Goal: Task Accomplishment & Management: Manage account settings

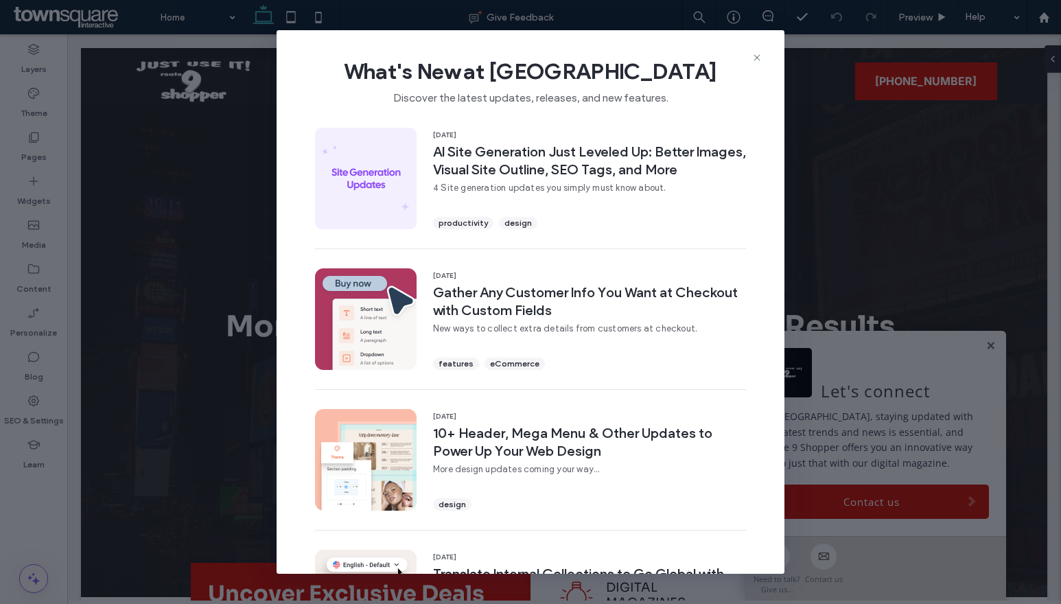
drag, startPoint x: 761, startPoint y: 54, endPoint x: 750, endPoint y: 56, distance: 10.5
click at [750, 56] on div "What's New at [GEOGRAPHIC_DATA] Discover the latest updates, releases, and new …" at bounding box center [530, 301] width 508 height 543
click at [750, 56] on div "What's New at [GEOGRAPHIC_DATA] Discover the latest updates, releases, and new …" at bounding box center [530, 76] width 508 height 92
click at [749, 59] on span "What's New at [GEOGRAPHIC_DATA]" at bounding box center [530, 71] width 464 height 27
click at [759, 59] on icon at bounding box center [756, 57] width 11 height 11
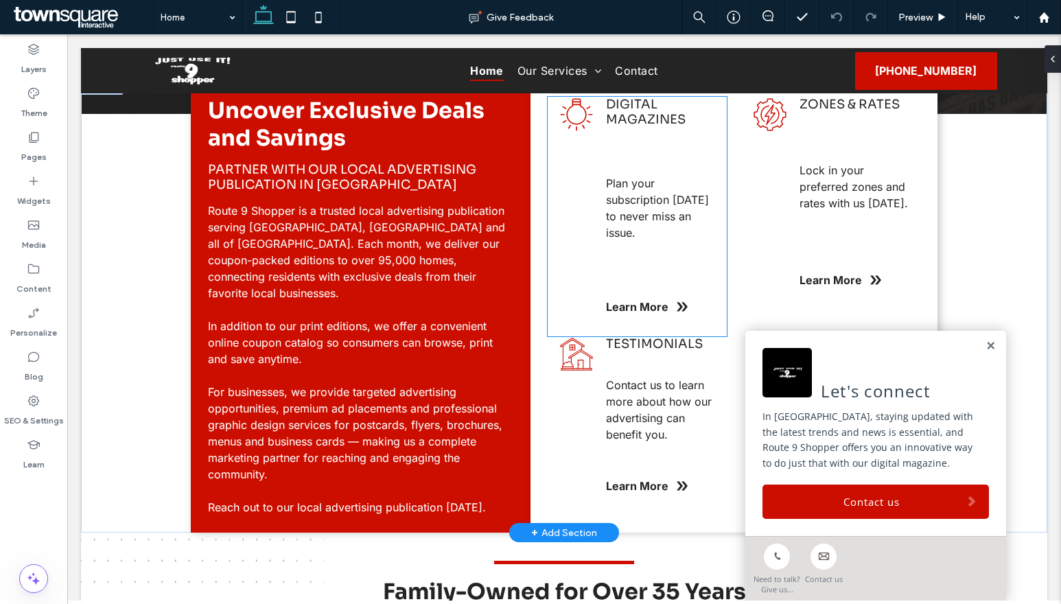
scroll to position [549, 0]
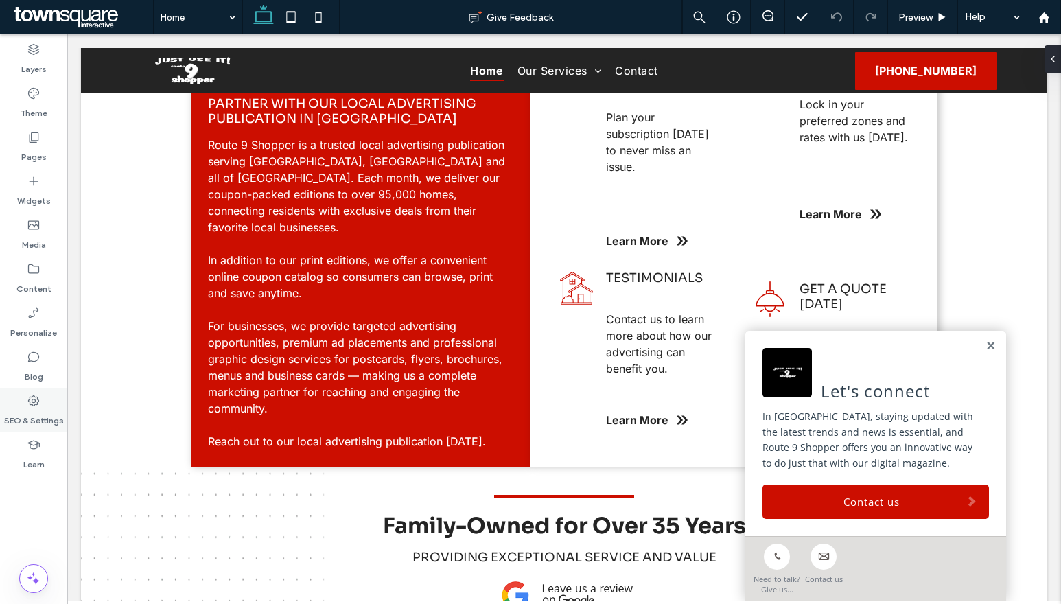
click at [41, 393] on div "SEO & Settings" at bounding box center [33, 410] width 67 height 44
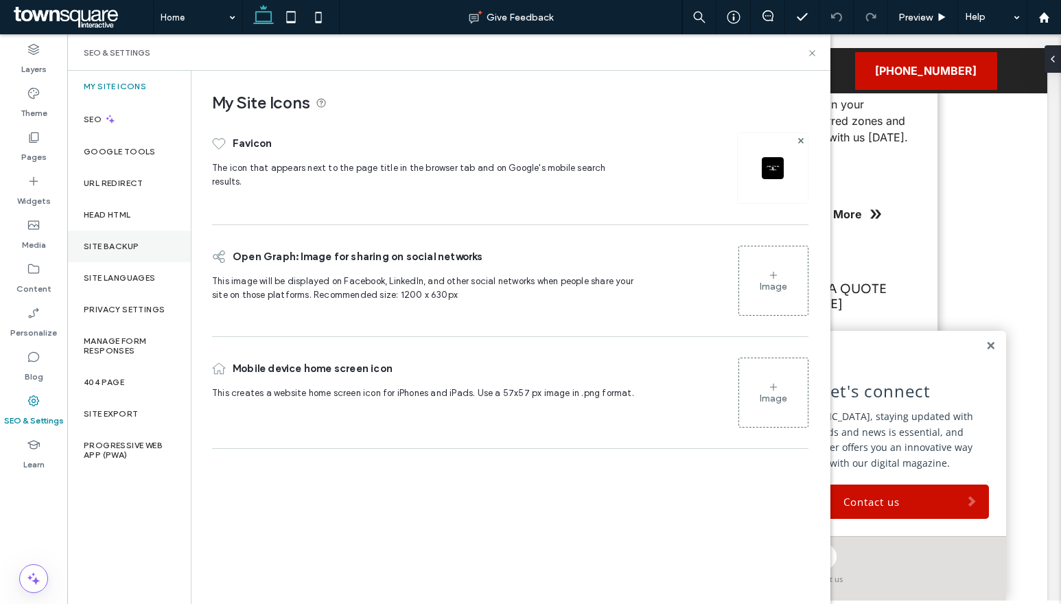
click at [137, 232] on div "Site Backup" at bounding box center [128, 246] width 123 height 32
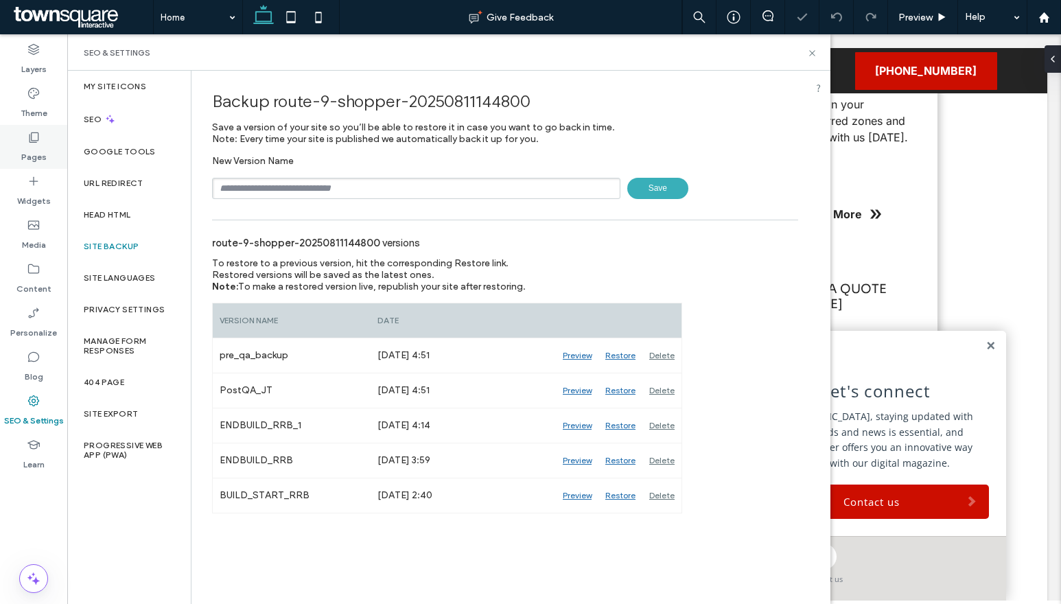
click at [45, 137] on div "Pages" at bounding box center [33, 147] width 67 height 44
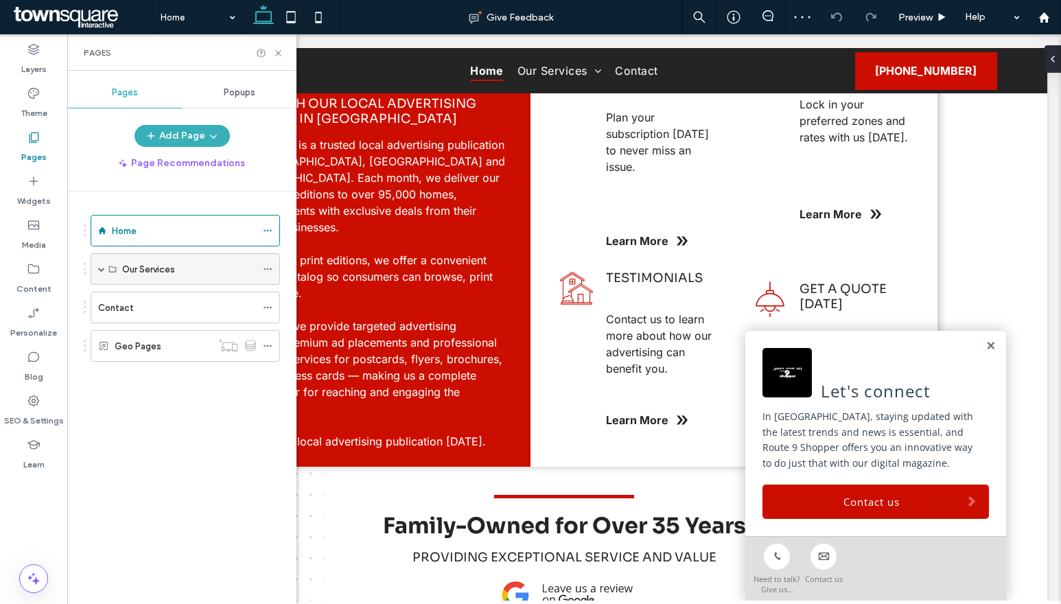
click at [105, 270] on div "Our Services" at bounding box center [185, 269] width 189 height 32
click at [100, 271] on span at bounding box center [101, 268] width 7 height 7
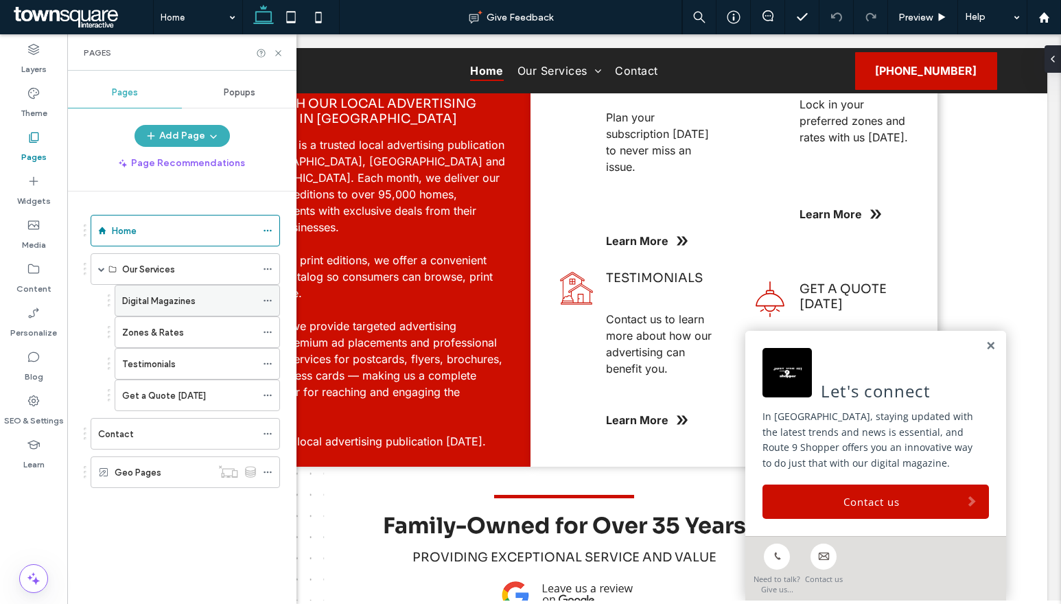
click at [270, 298] on icon at bounding box center [268, 301] width 10 height 10
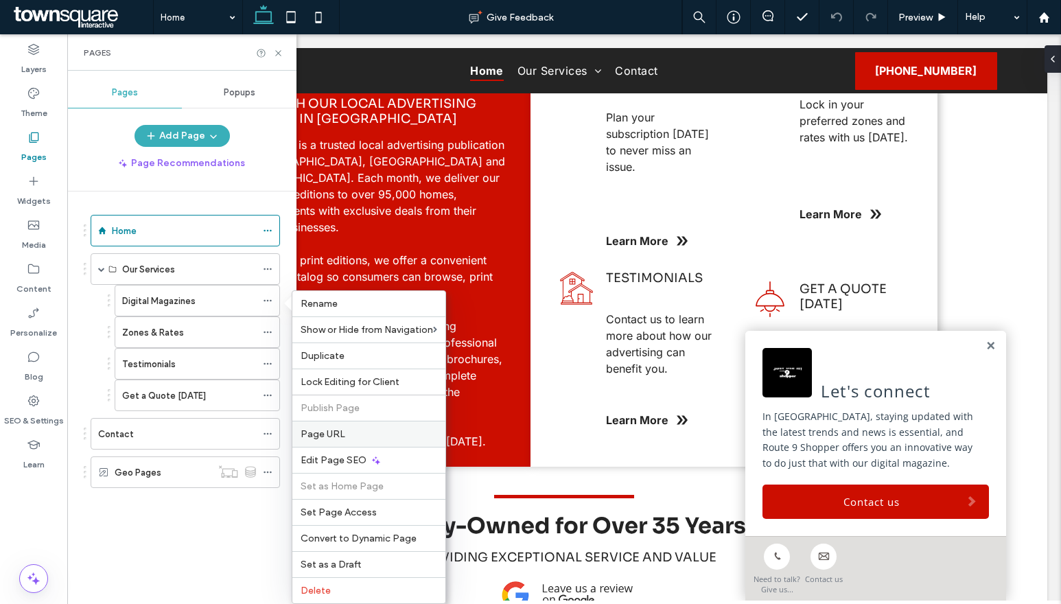
click at [345, 442] on div "Page URL" at bounding box center [368, 434] width 153 height 26
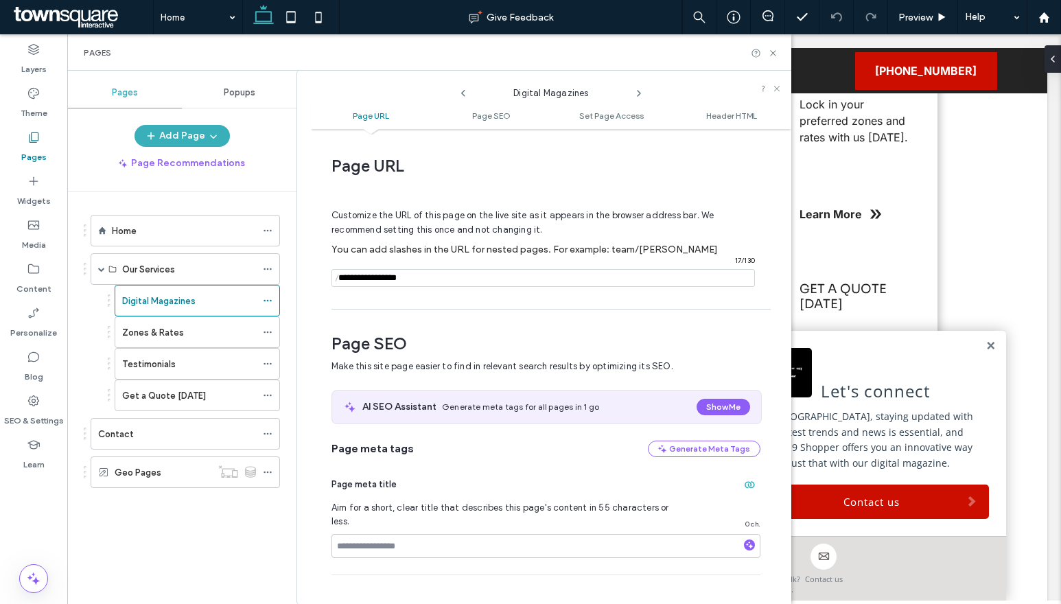
scroll to position [7, 0]
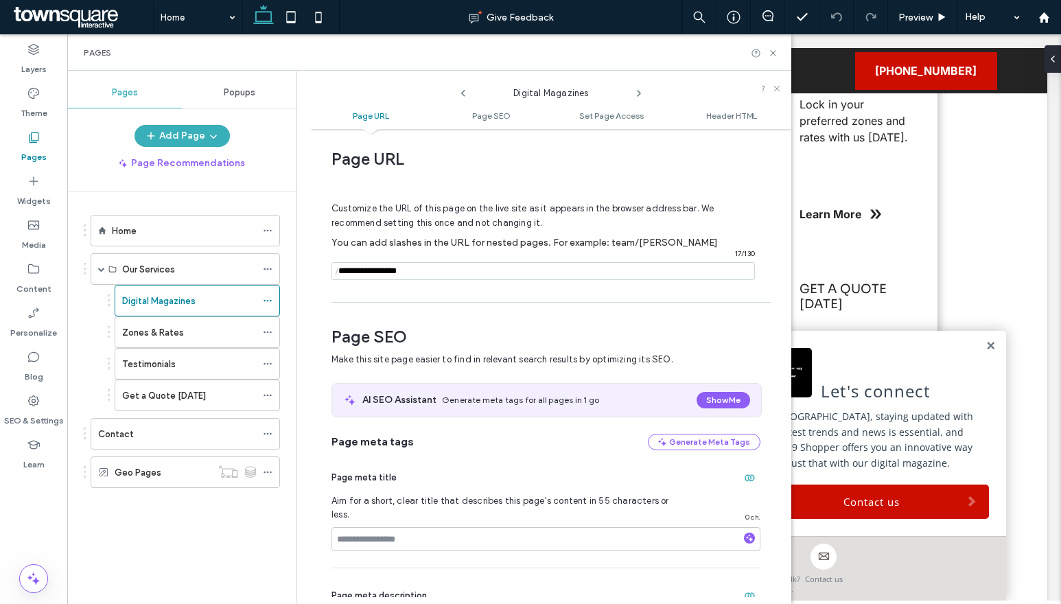
click at [639, 96] on icon at bounding box center [638, 93] width 11 height 11
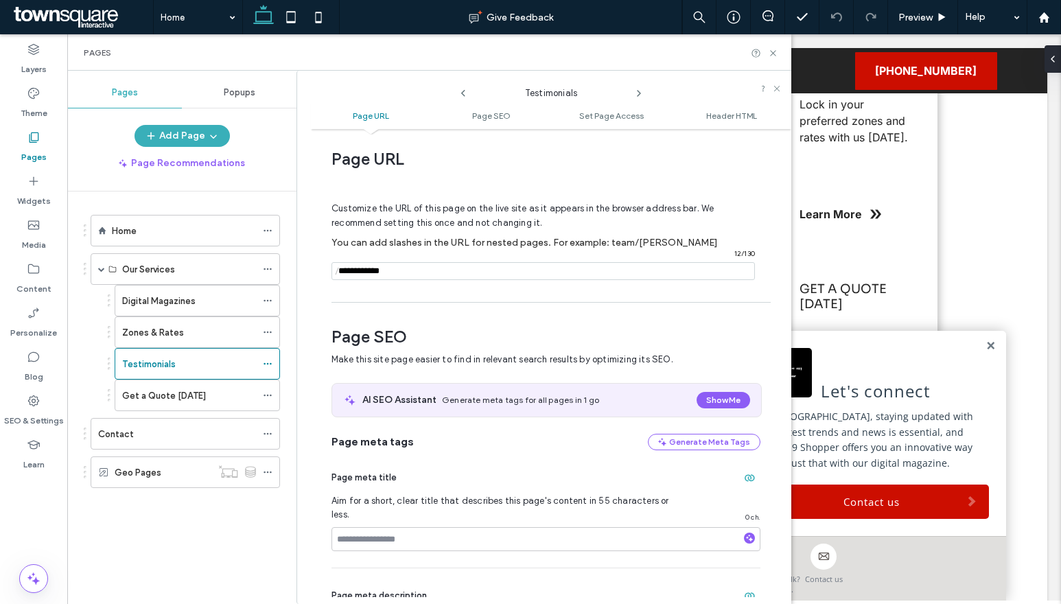
click at [639, 96] on icon at bounding box center [638, 93] width 11 height 11
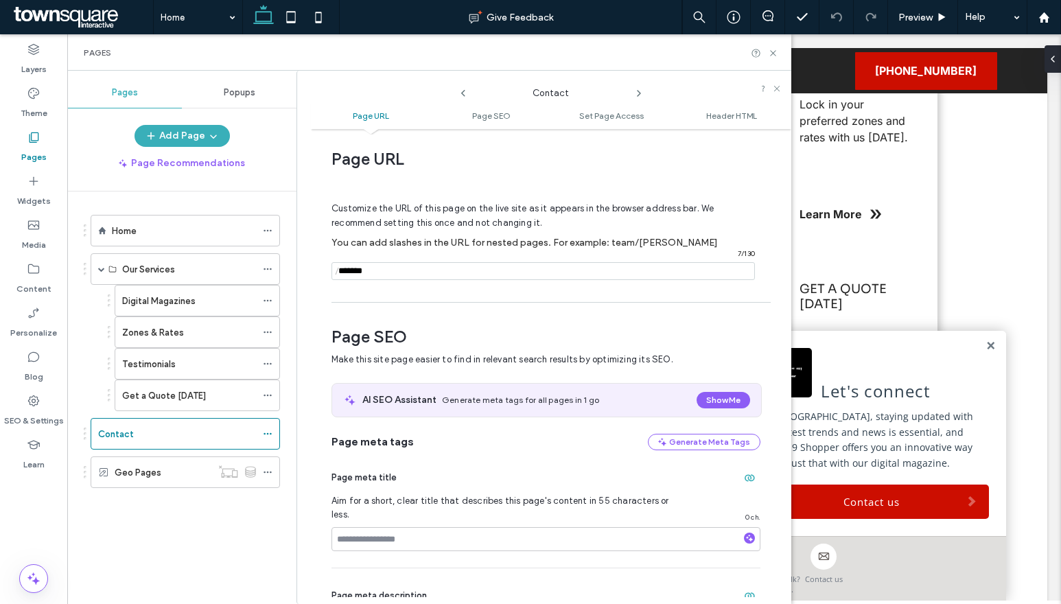
click at [639, 96] on icon at bounding box center [638, 93] width 11 height 11
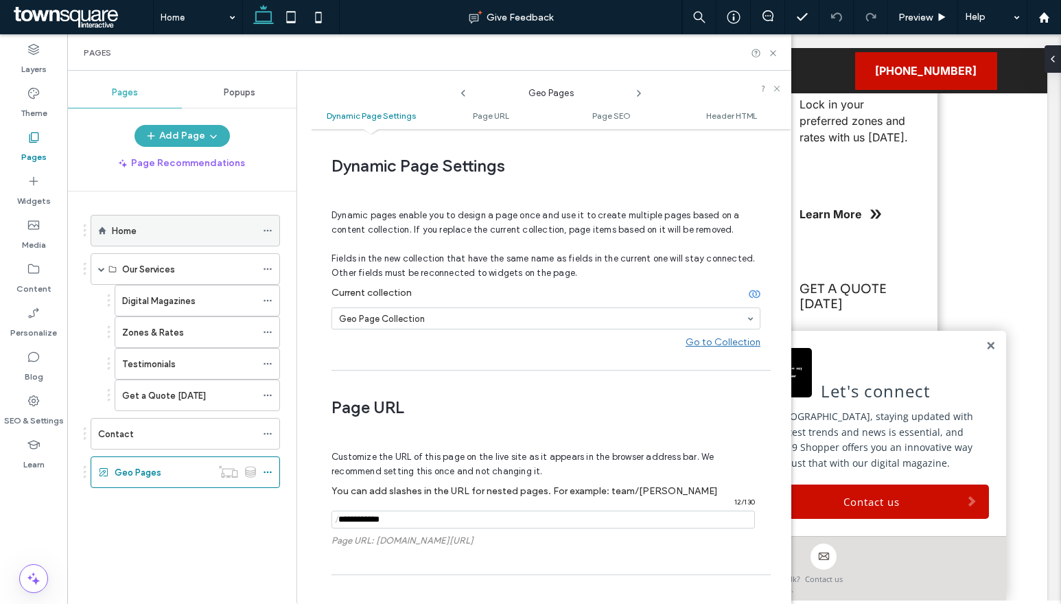
scroll to position [248, 0]
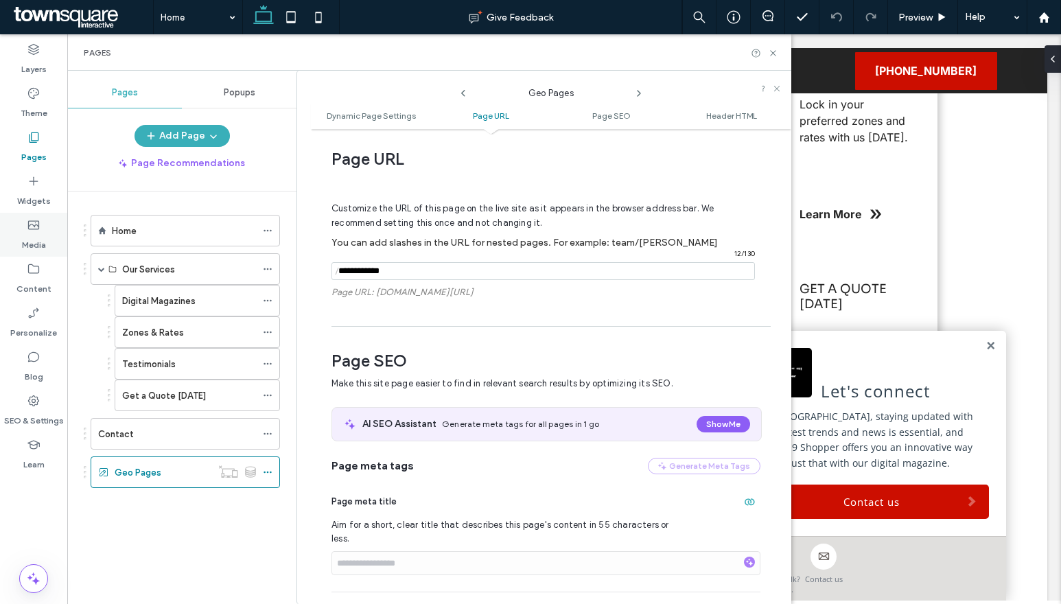
click at [43, 241] on label "Media" at bounding box center [34, 241] width 24 height 19
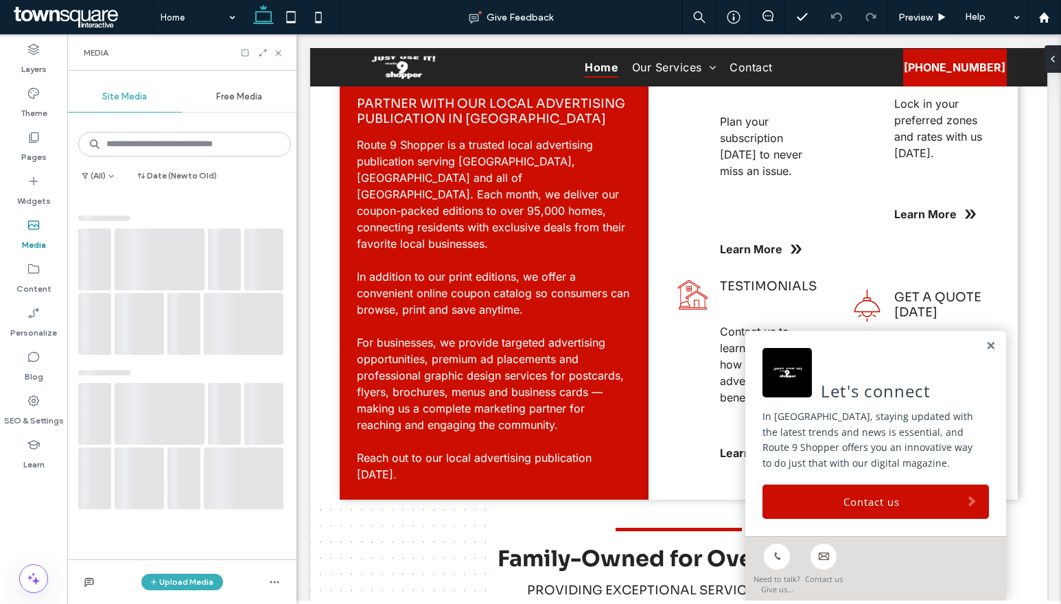
click at [41, 253] on div "Media" at bounding box center [33, 235] width 67 height 44
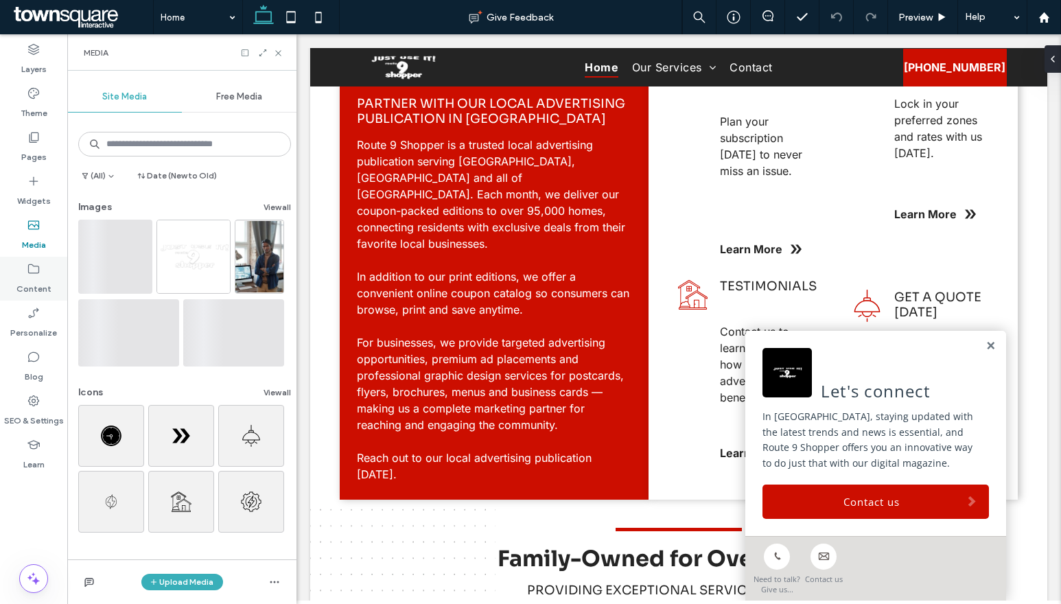
click at [41, 268] on div "Content" at bounding box center [33, 279] width 67 height 44
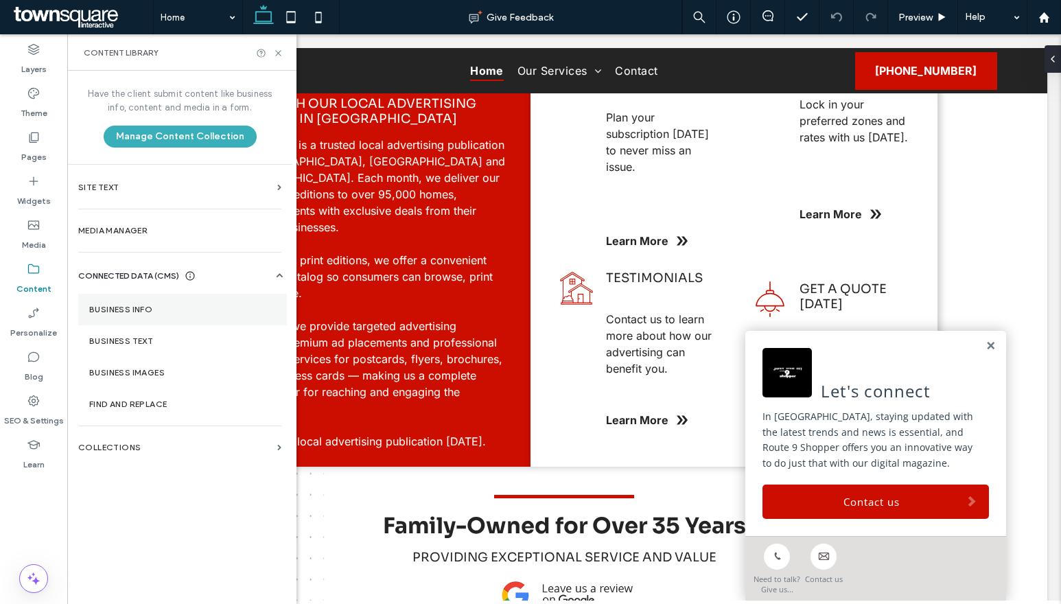
click at [153, 309] on label "Business Info" at bounding box center [182, 310] width 187 height 10
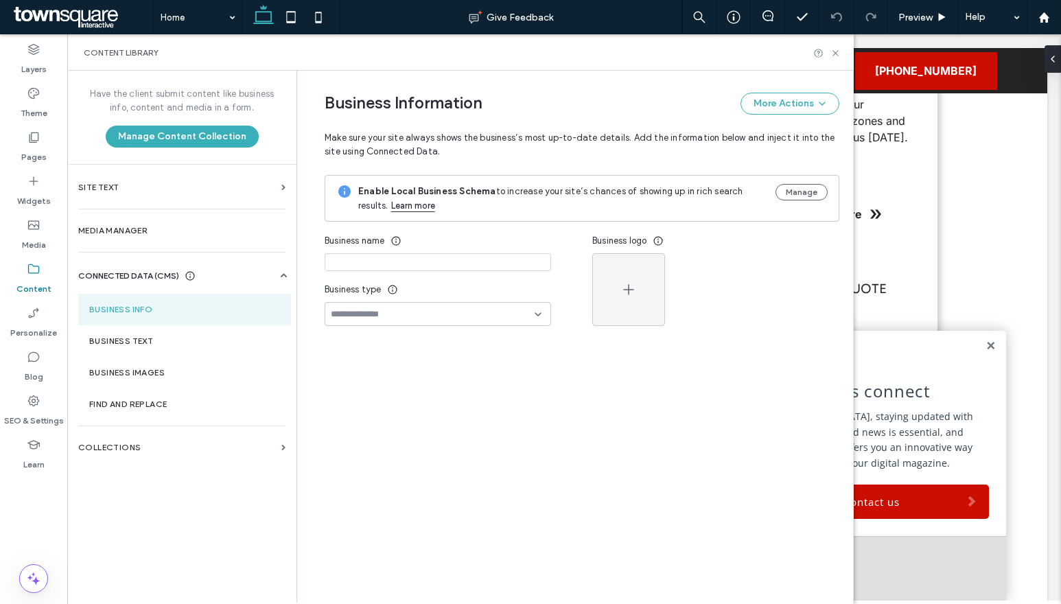
type input "**********"
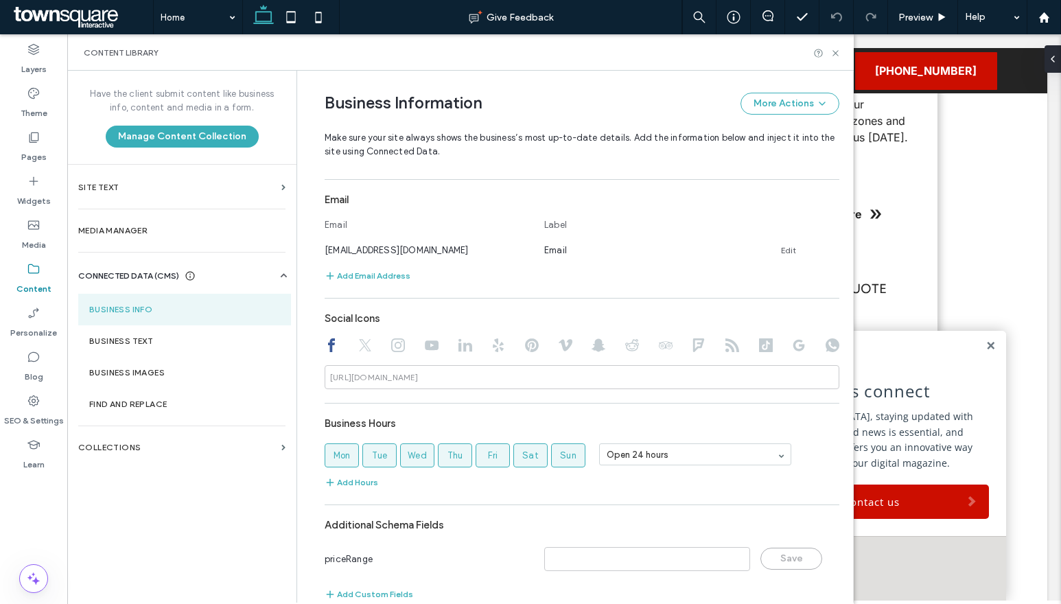
scroll to position [504, 0]
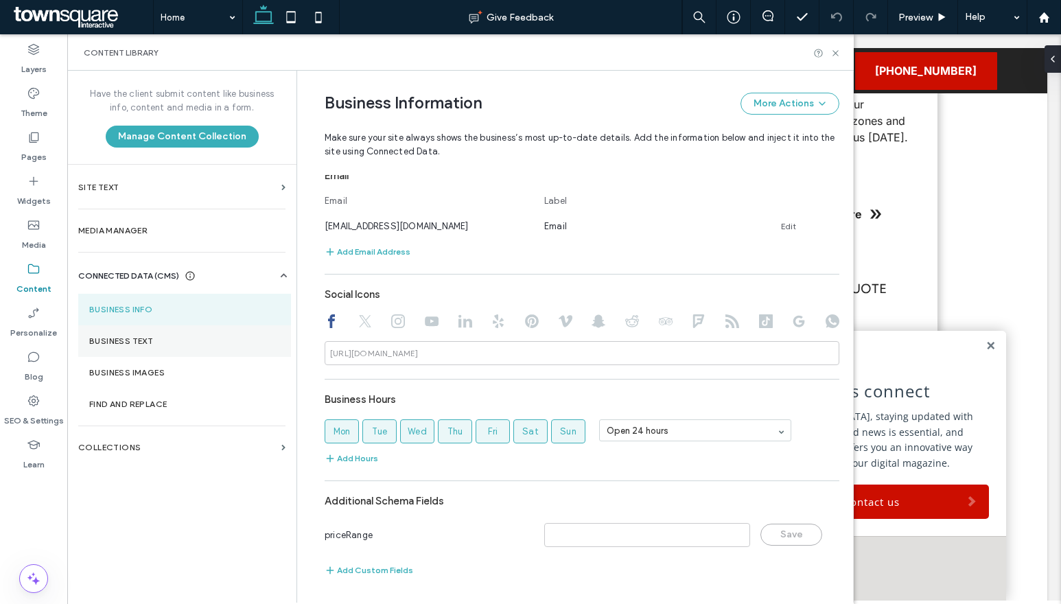
click at [252, 340] on label "Business Text" at bounding box center [184, 341] width 191 height 10
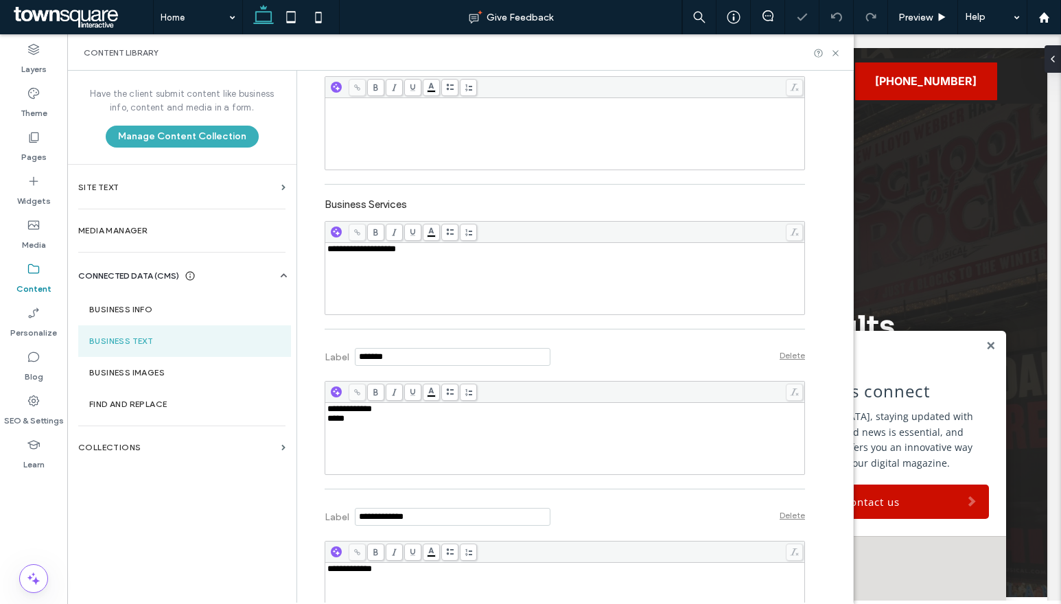
scroll to position [412, 0]
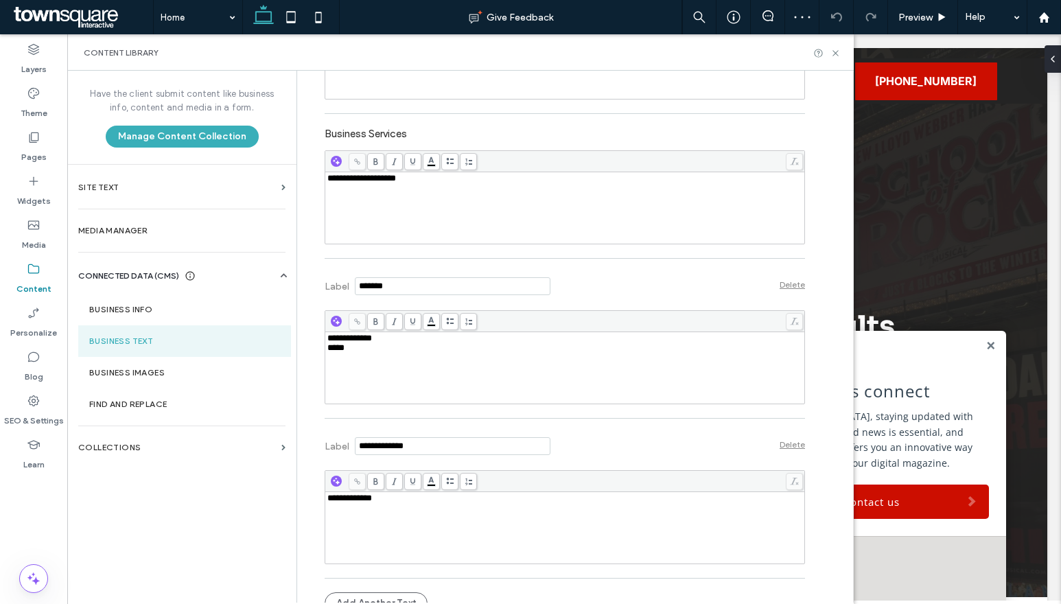
click at [327, 352] on span "*****" at bounding box center [335, 347] width 17 height 9
click at [740, 281] on div "Label Delete" at bounding box center [564, 284] width 480 height 38
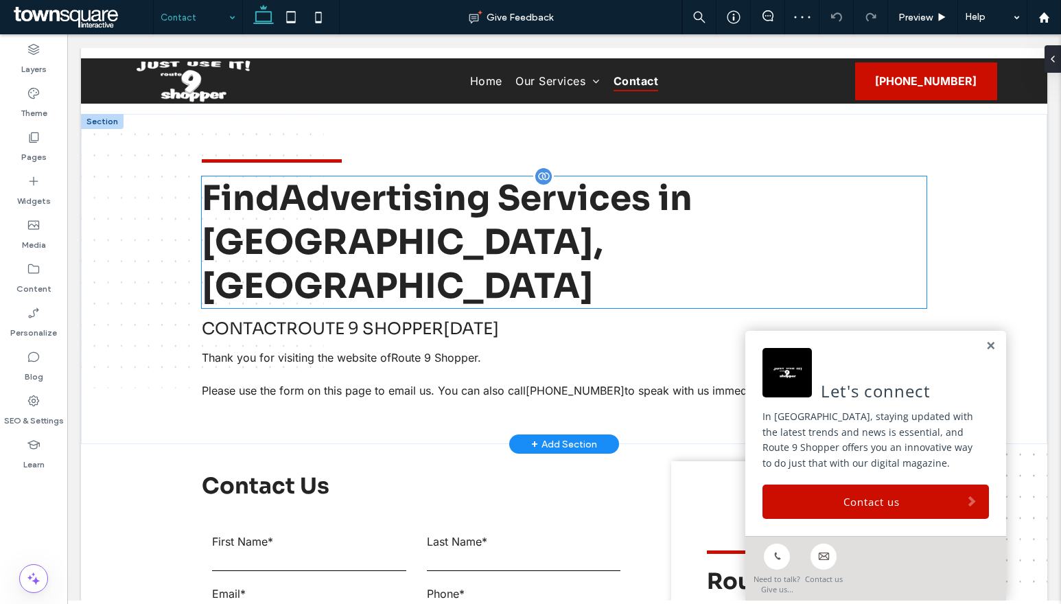
click at [812, 226] on h1 "Find Advertising Services in [GEOGRAPHIC_DATA], [GEOGRAPHIC_DATA]" at bounding box center [564, 242] width 724 height 132
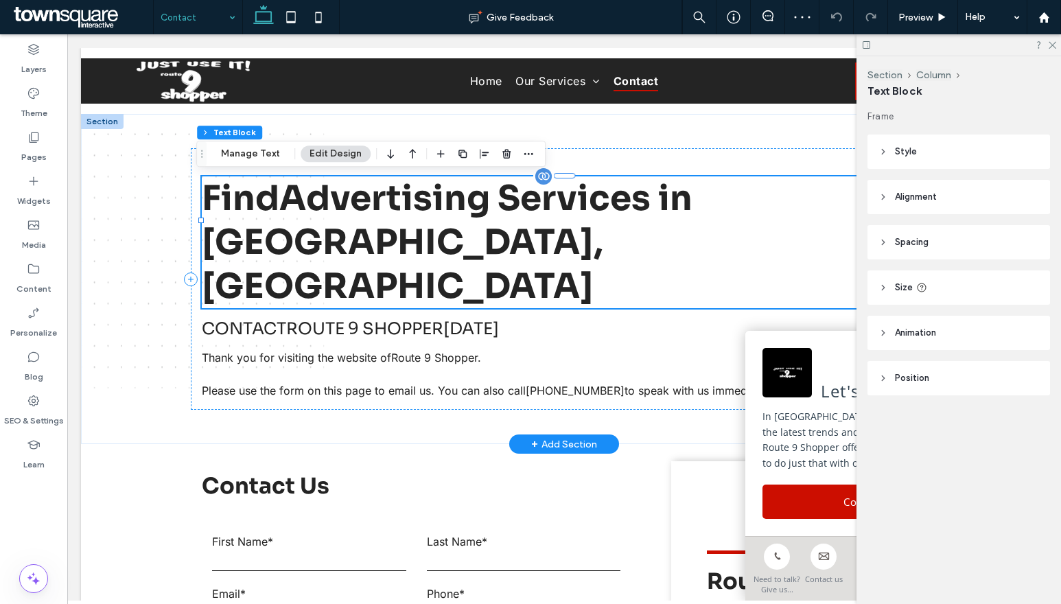
click at [812, 226] on h1 "Find Advertising Services in [GEOGRAPHIC_DATA], [GEOGRAPHIC_DATA]" at bounding box center [564, 242] width 724 height 132
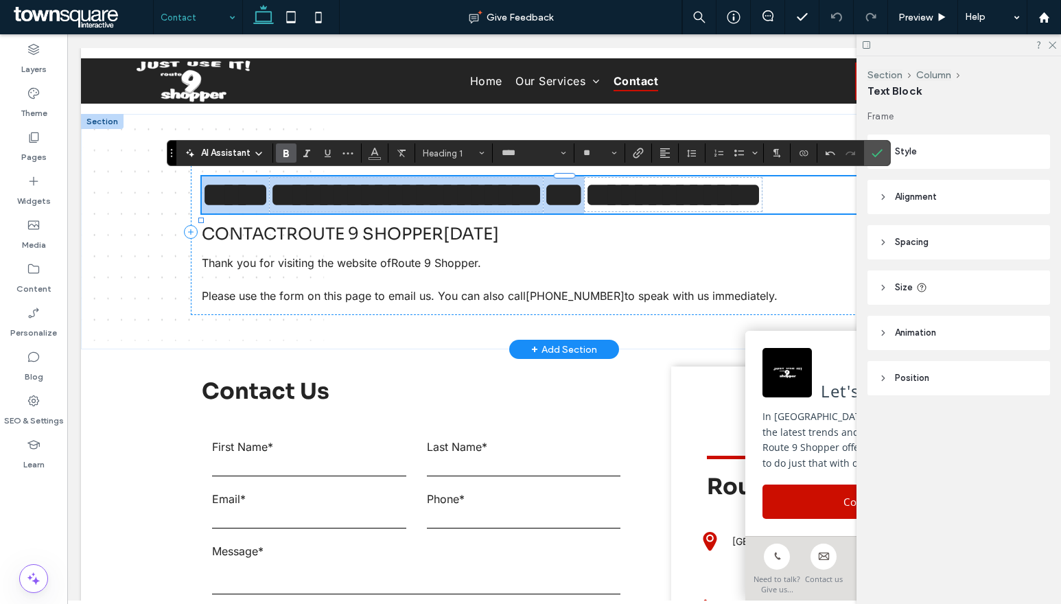
click at [257, 200] on span "**********" at bounding box center [482, 194] width 560 height 35
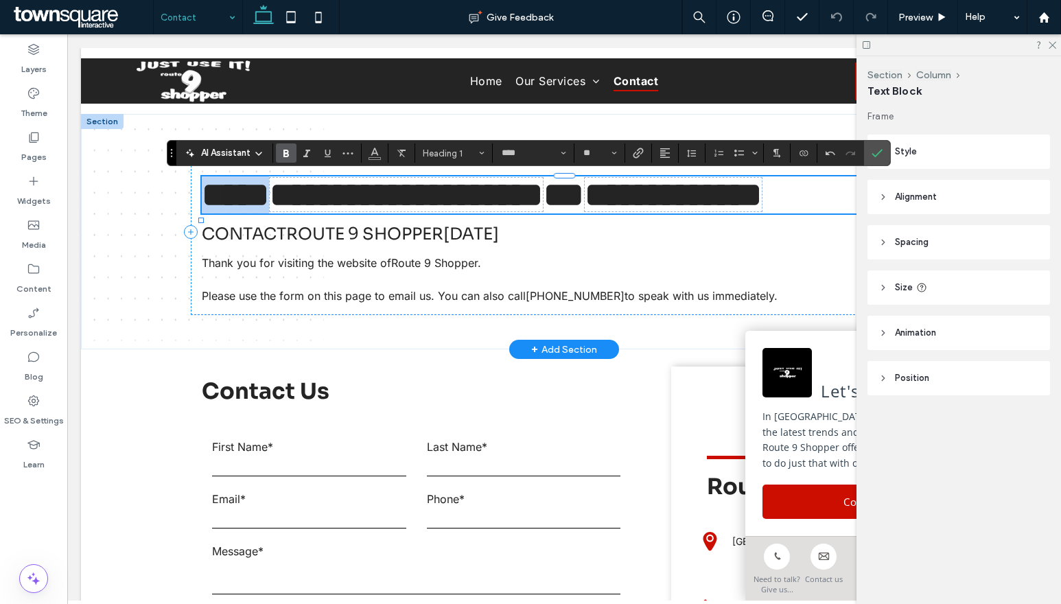
click at [257, 200] on span "**********" at bounding box center [482, 194] width 560 height 35
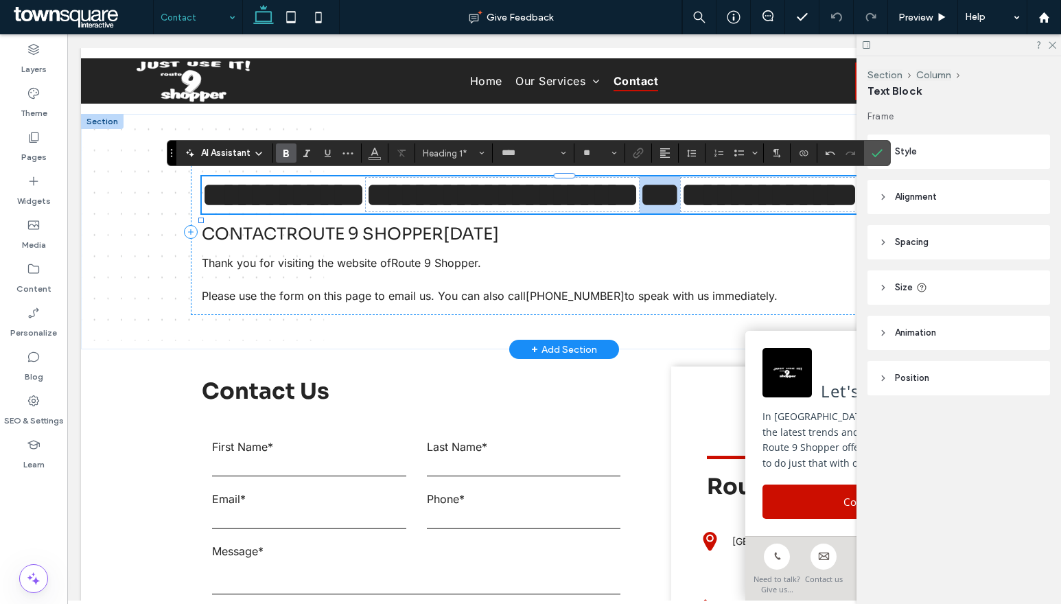
click at [680, 211] on span "**********" at bounding box center [768, 195] width 177 height 34
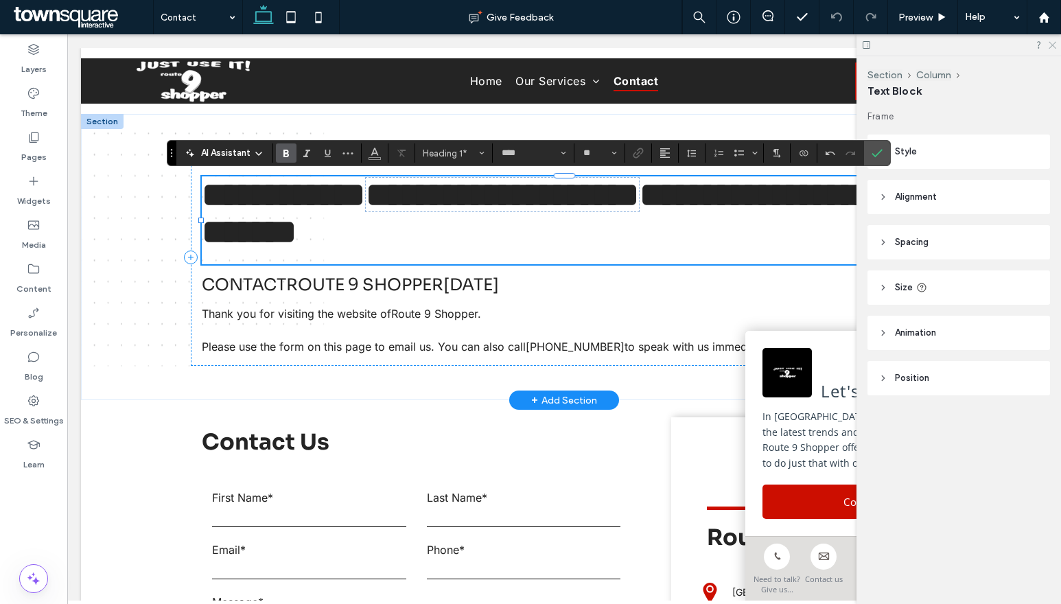
click at [1051, 44] on use at bounding box center [1052, 46] width 8 height 8
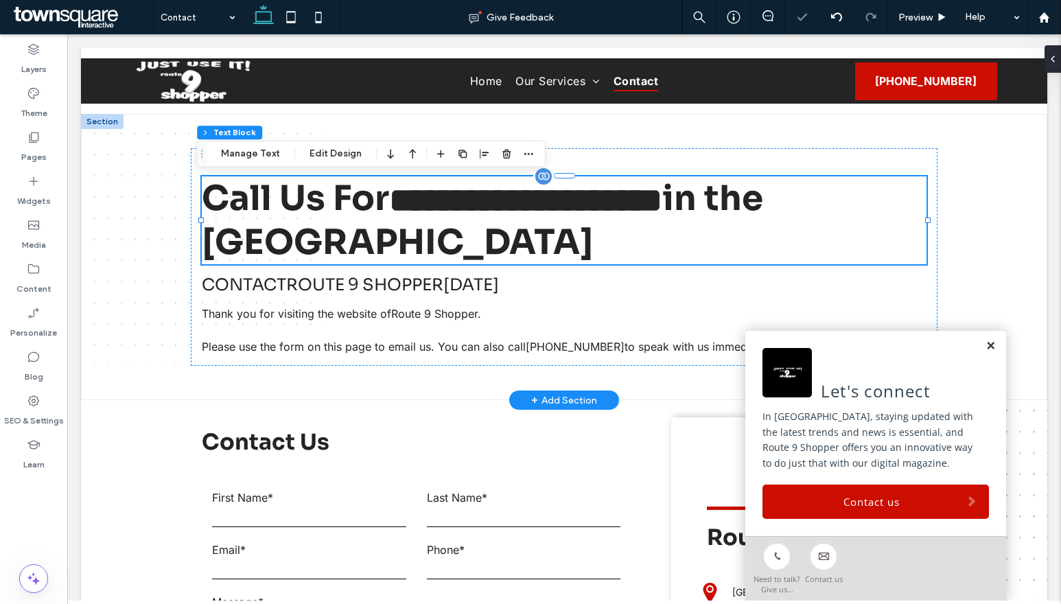
click at [985, 342] on link at bounding box center [990, 346] width 10 height 12
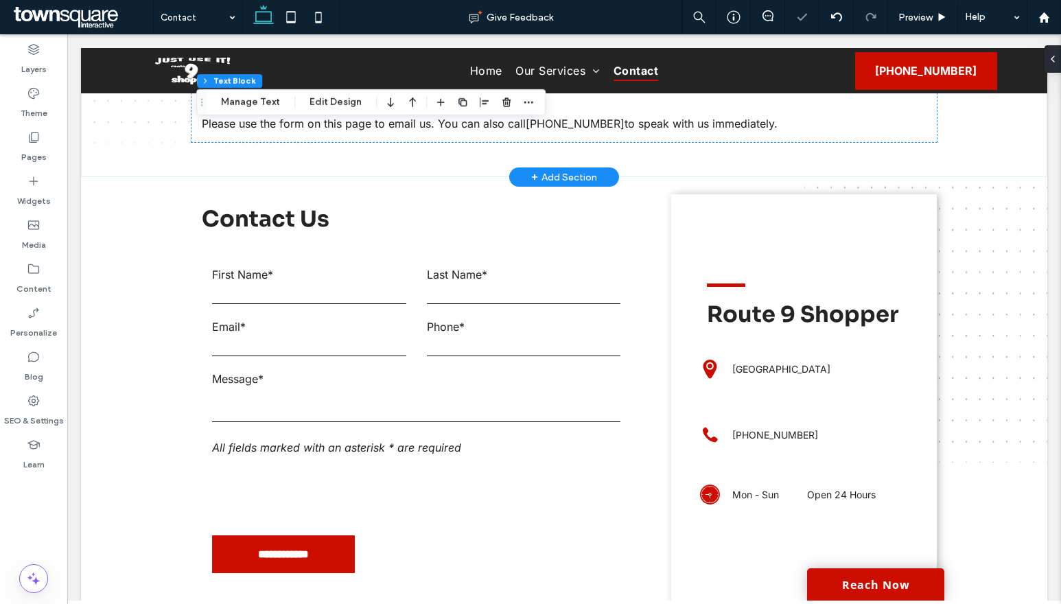
scroll to position [343, 0]
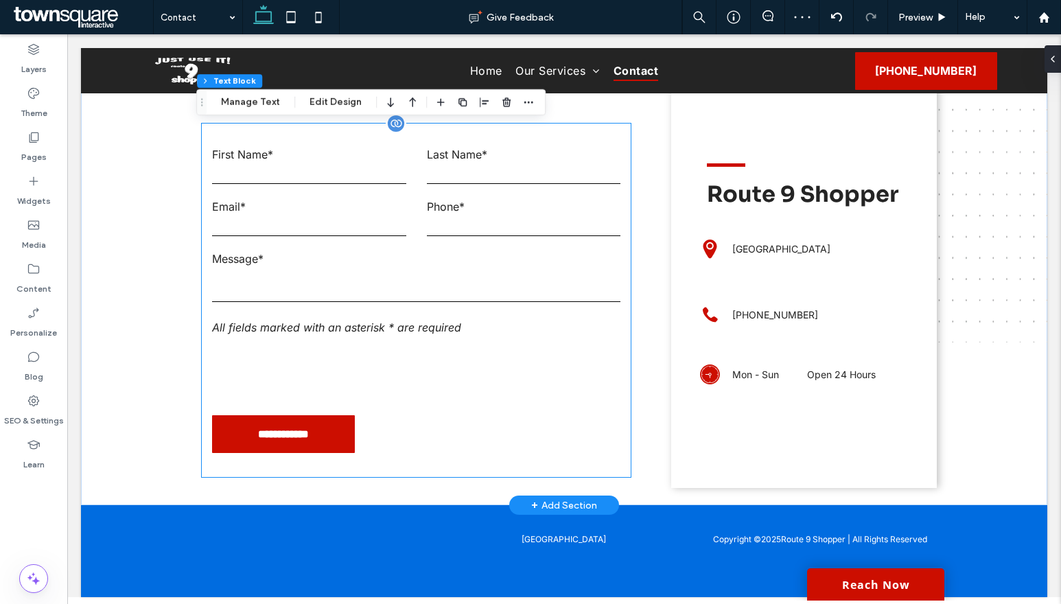
click at [609, 413] on form "**********" at bounding box center [416, 299] width 429 height 353
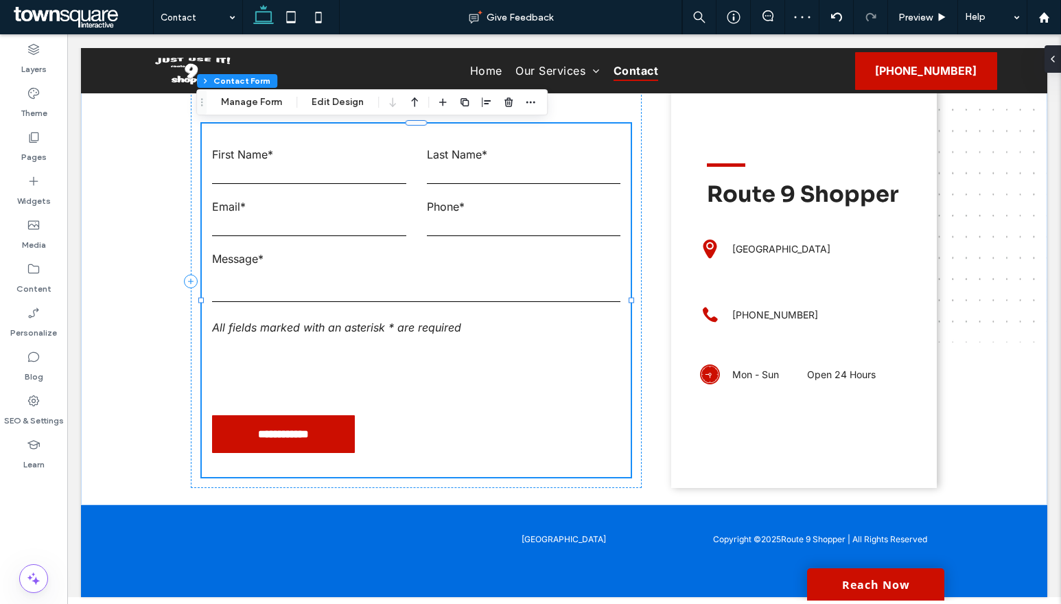
click at [273, 110] on div "Section Column Contact Form Manage Form Edit Design" at bounding box center [371, 102] width 351 height 26
click at [272, 105] on button "Manage Form" at bounding box center [251, 102] width 79 height 16
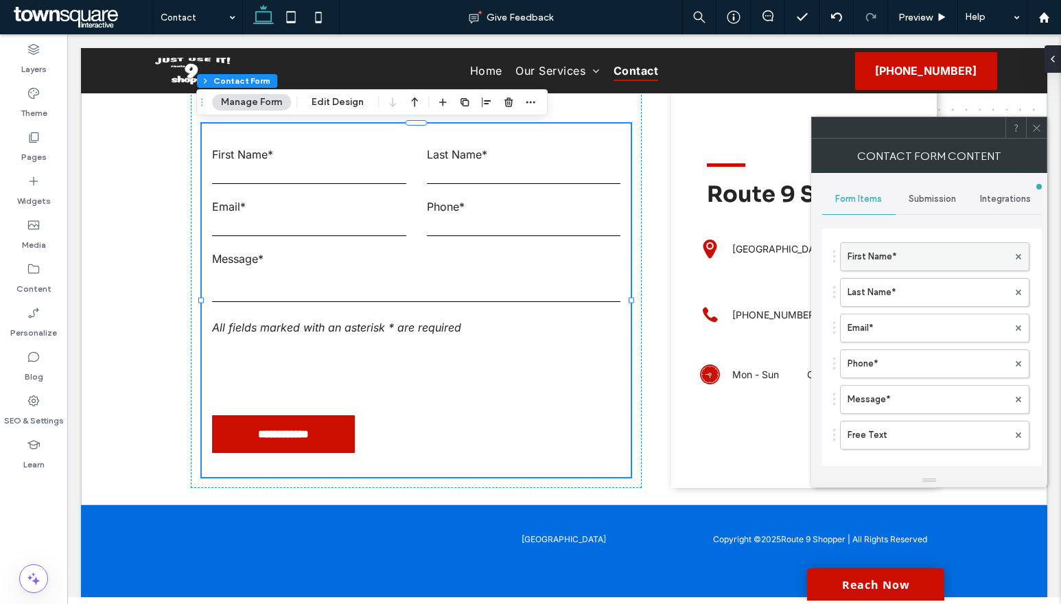
click at [885, 260] on label "First Name*" at bounding box center [927, 256] width 161 height 27
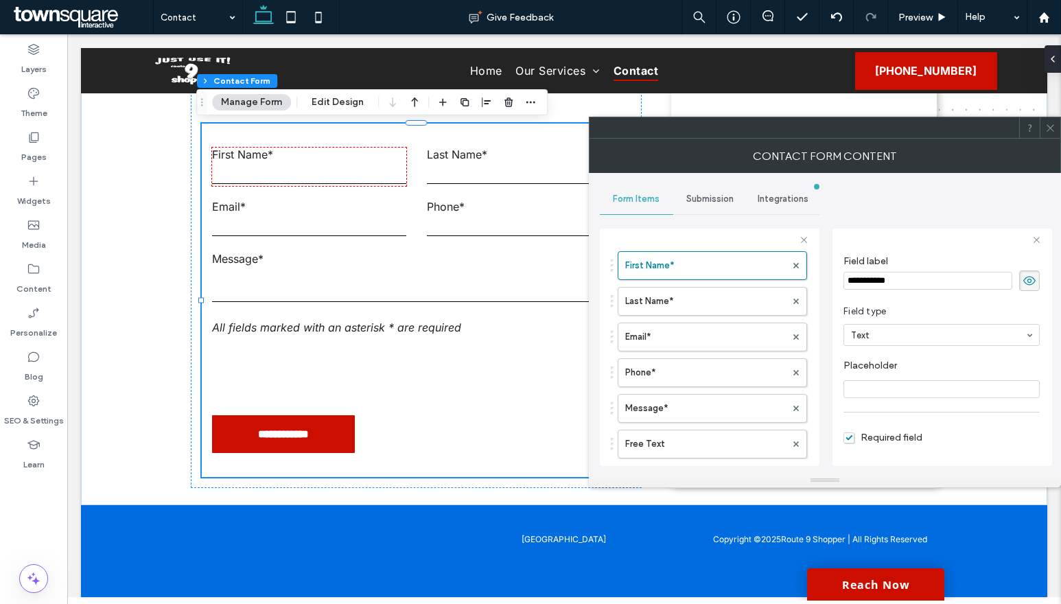
scroll to position [24, 0]
click at [696, 303] on label "Last Name*" at bounding box center [705, 300] width 161 height 27
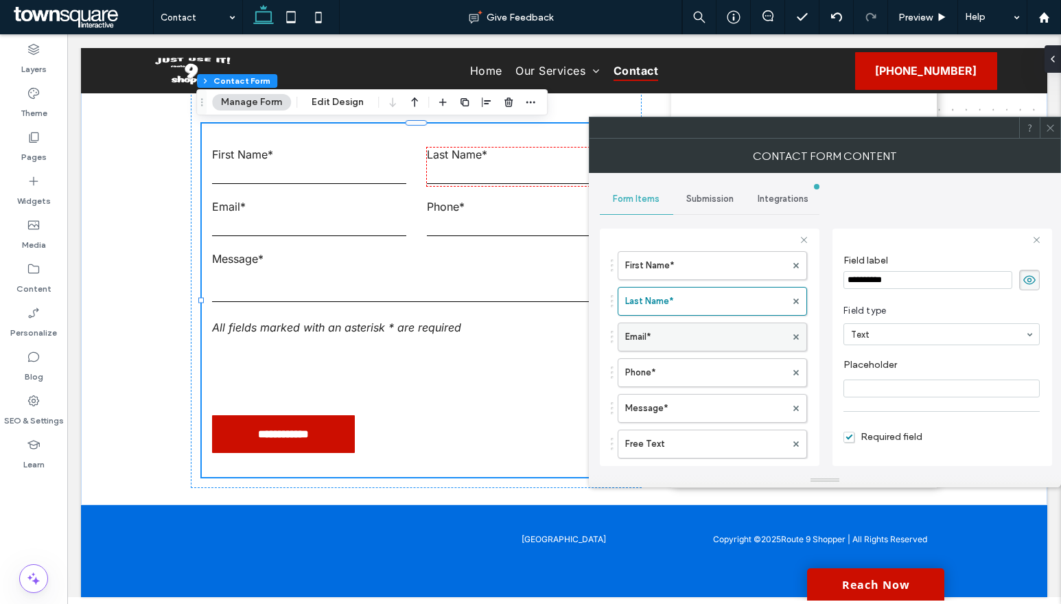
click at [700, 339] on label "Email*" at bounding box center [705, 336] width 161 height 27
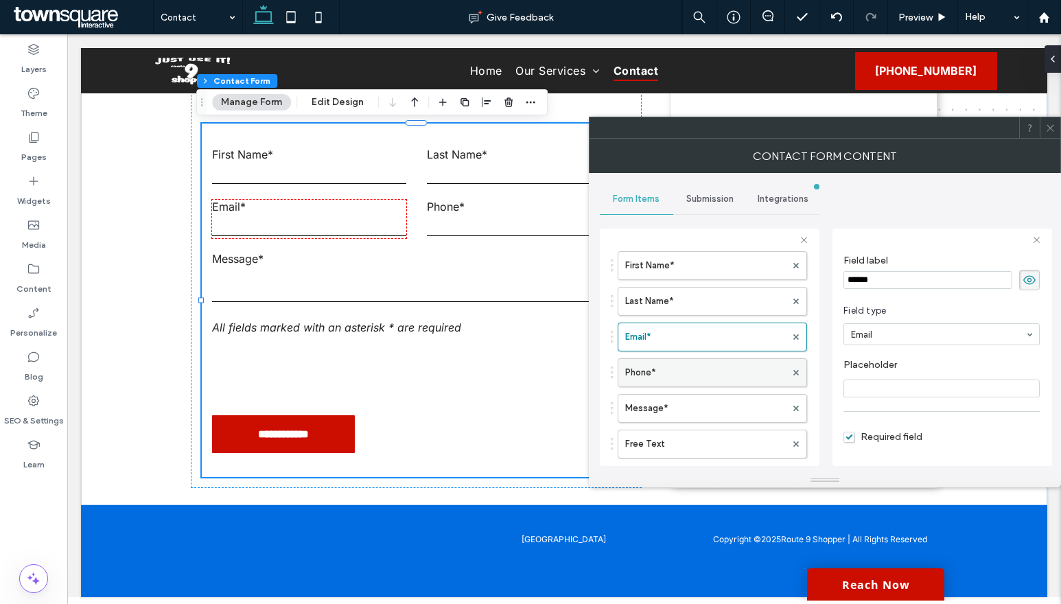
click at [696, 370] on label "Phone*" at bounding box center [705, 372] width 161 height 27
drag, startPoint x: 696, startPoint y: 406, endPoint x: 677, endPoint y: 311, distance: 96.5
click at [694, 406] on label "Message*" at bounding box center [705, 407] width 161 height 27
type input "**"
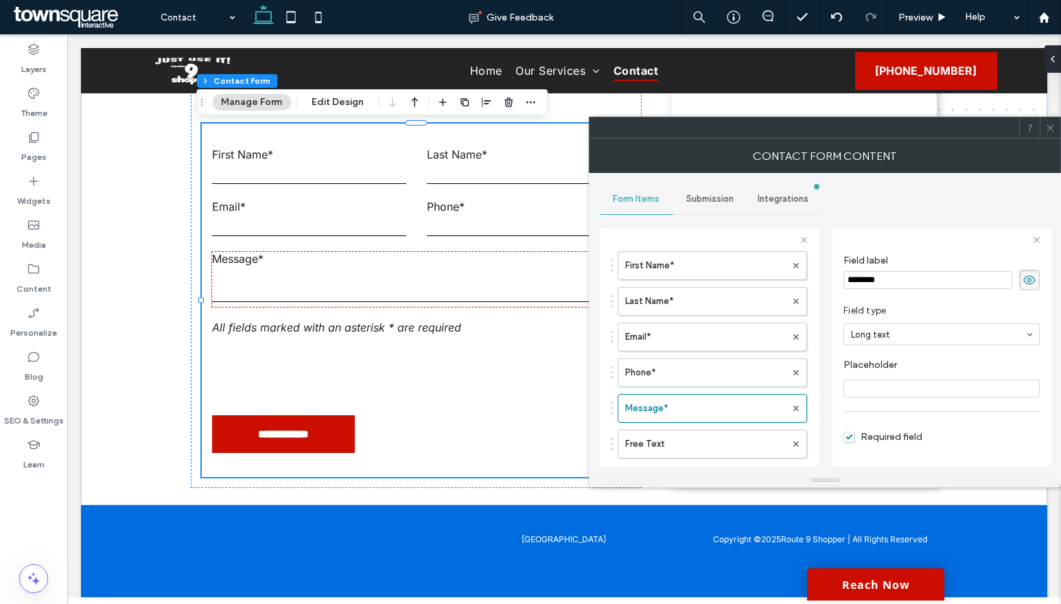
drag, startPoint x: 708, startPoint y: 192, endPoint x: 700, endPoint y: 216, distance: 25.4
click at [707, 195] on div "Submission" at bounding box center [709, 199] width 73 height 30
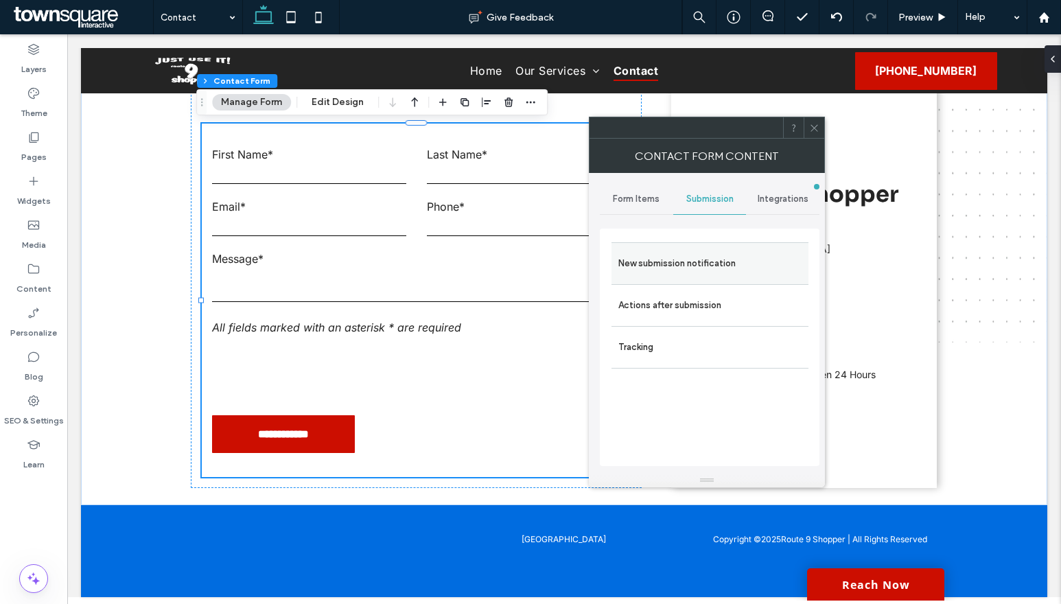
click at [700, 265] on label "New submission notification" at bounding box center [709, 263] width 183 height 27
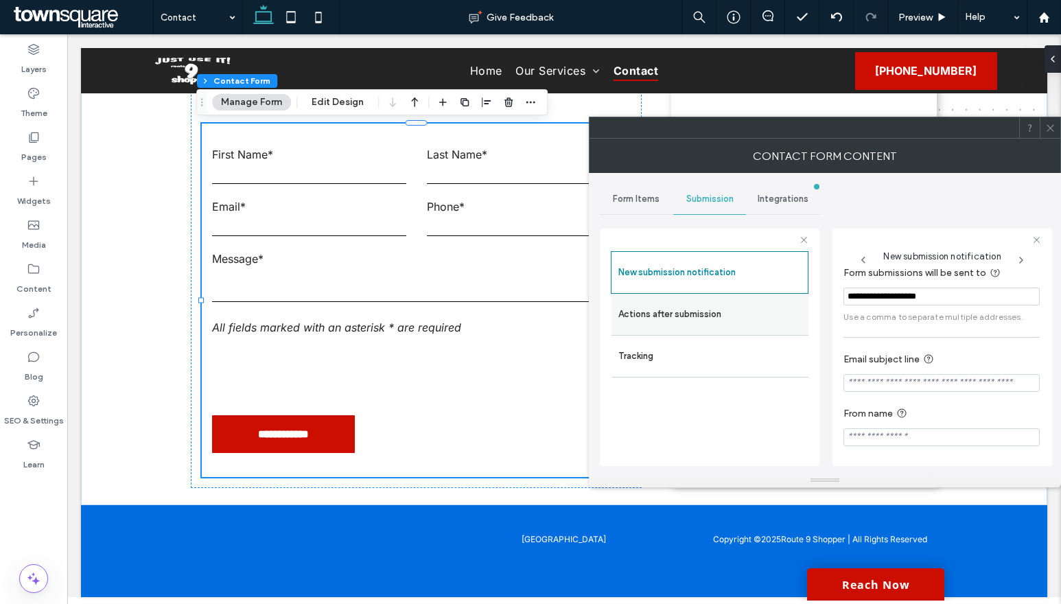
click at [656, 325] on label "Actions after submission" at bounding box center [709, 313] width 183 height 27
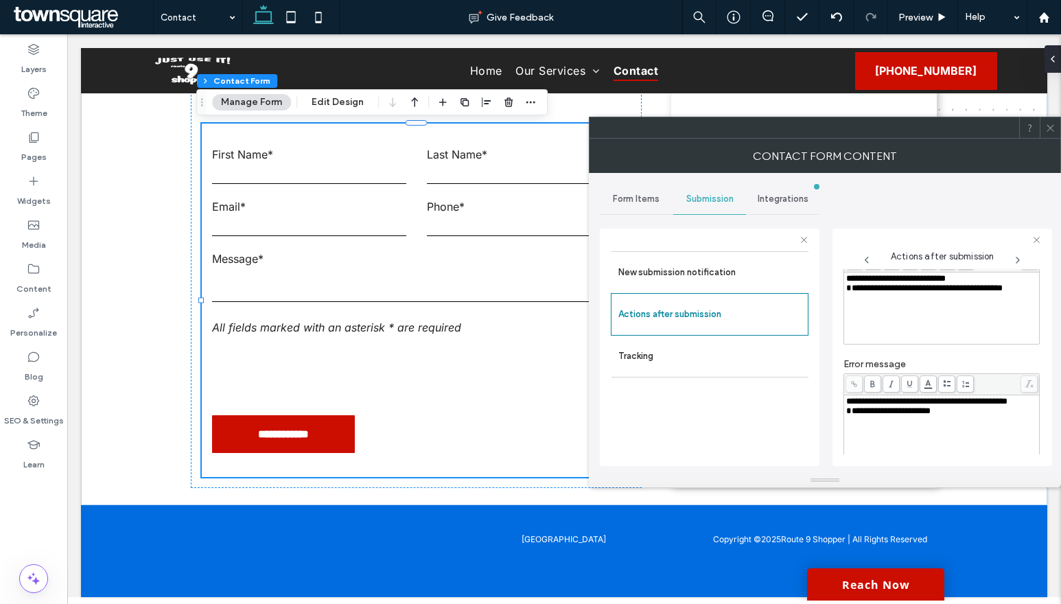
scroll to position [237, 0]
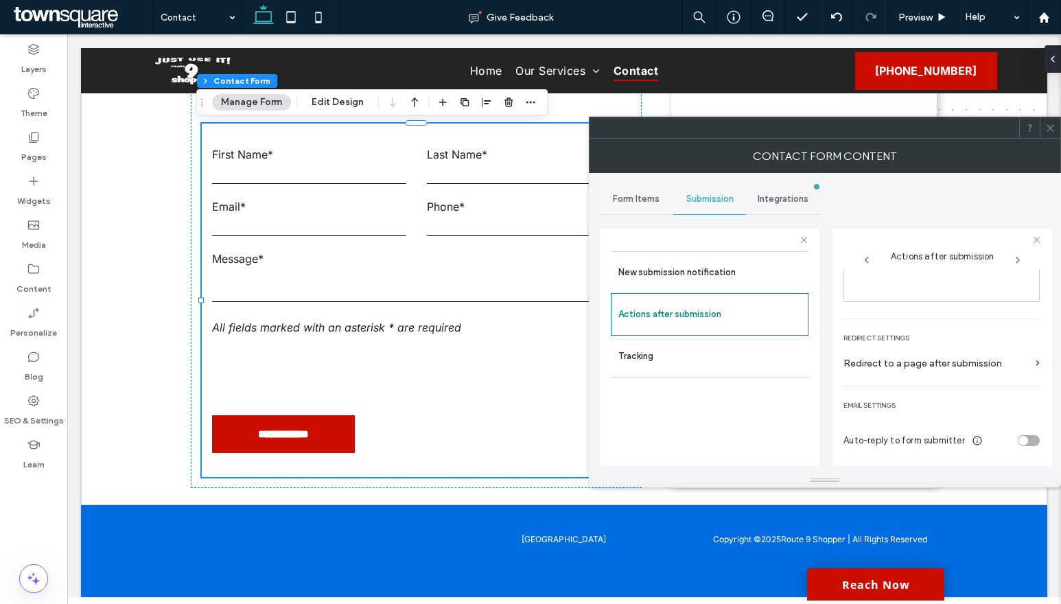
click at [1054, 135] on span at bounding box center [1050, 127] width 10 height 21
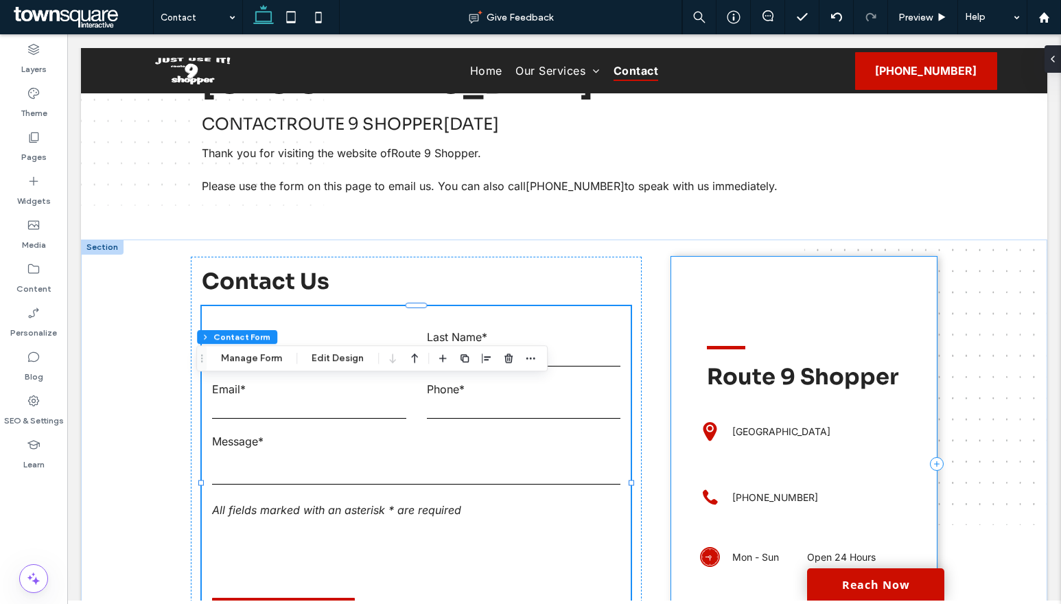
scroll to position [0, 0]
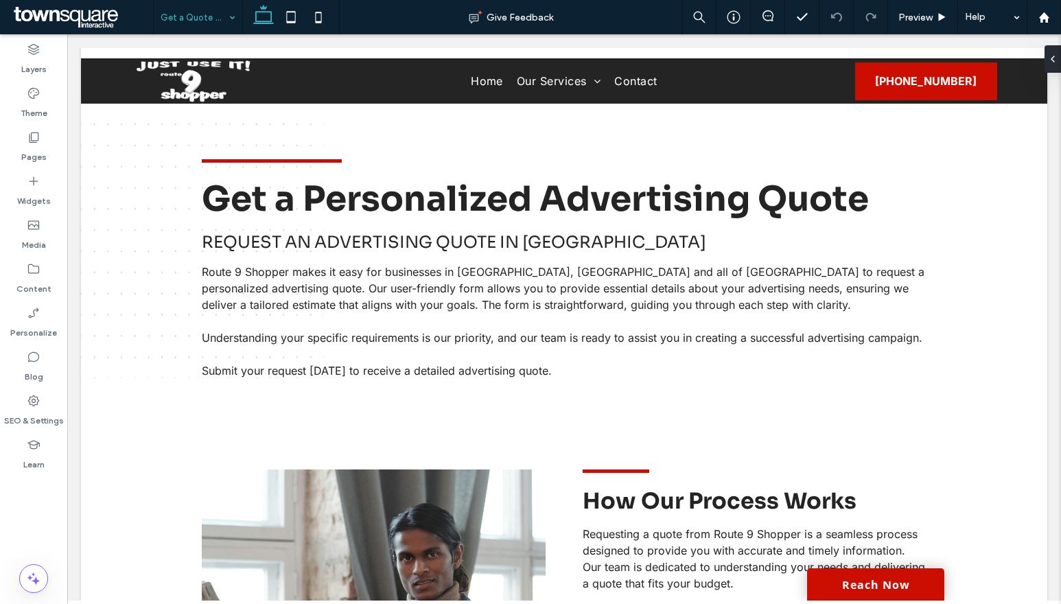
click at [189, 16] on input at bounding box center [195, 17] width 68 height 34
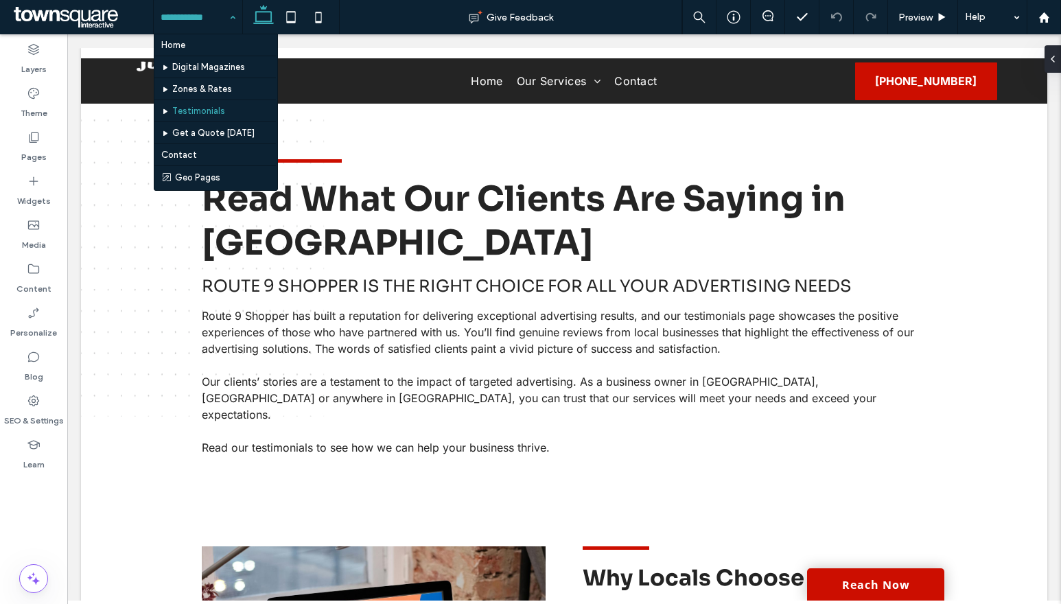
click at [196, 16] on input at bounding box center [195, 17] width 68 height 34
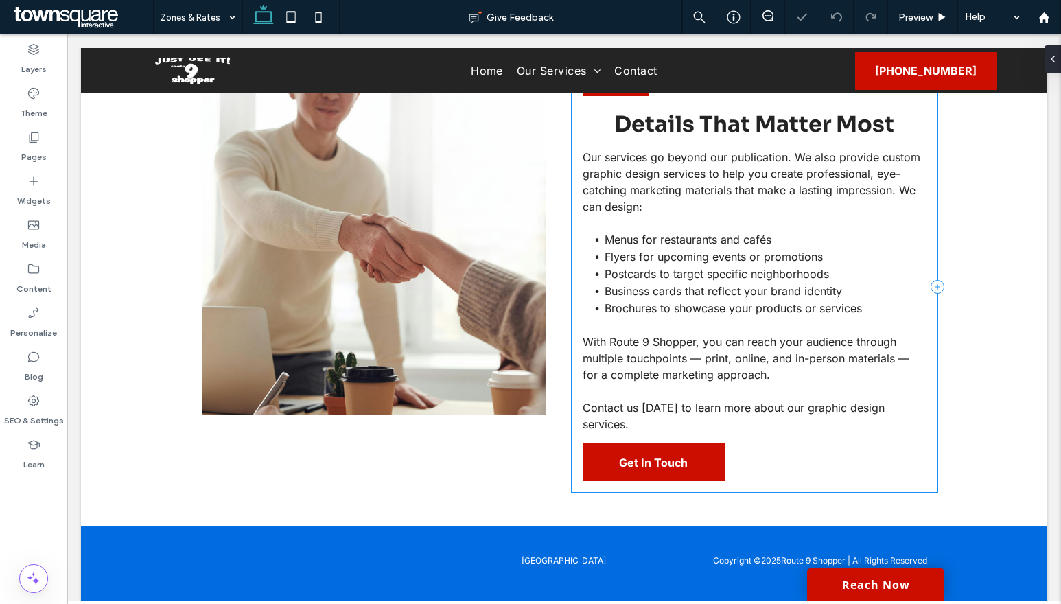
scroll to position [731, 0]
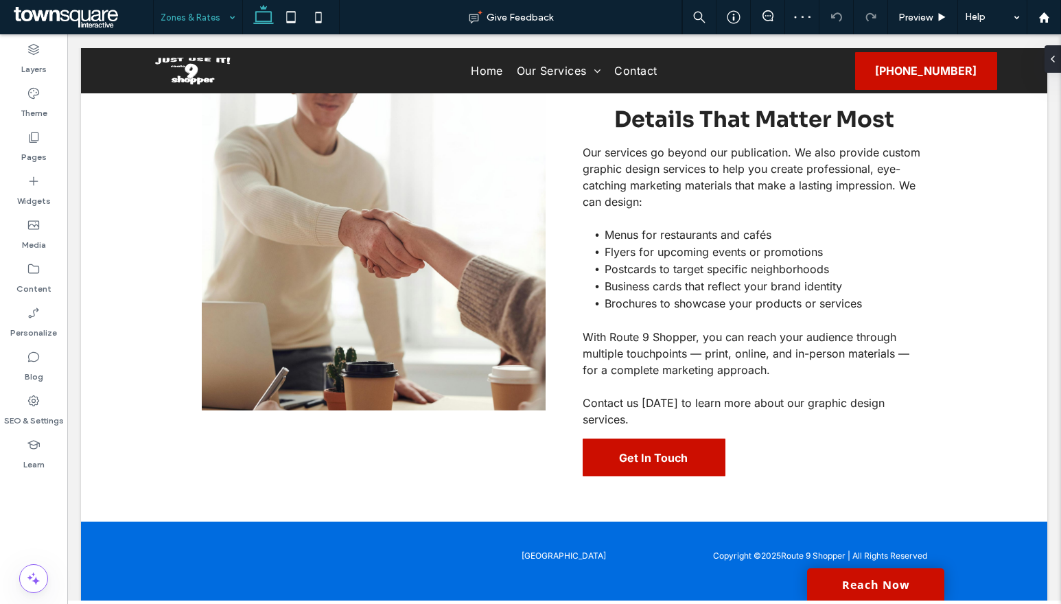
click at [189, 8] on input at bounding box center [195, 17] width 68 height 34
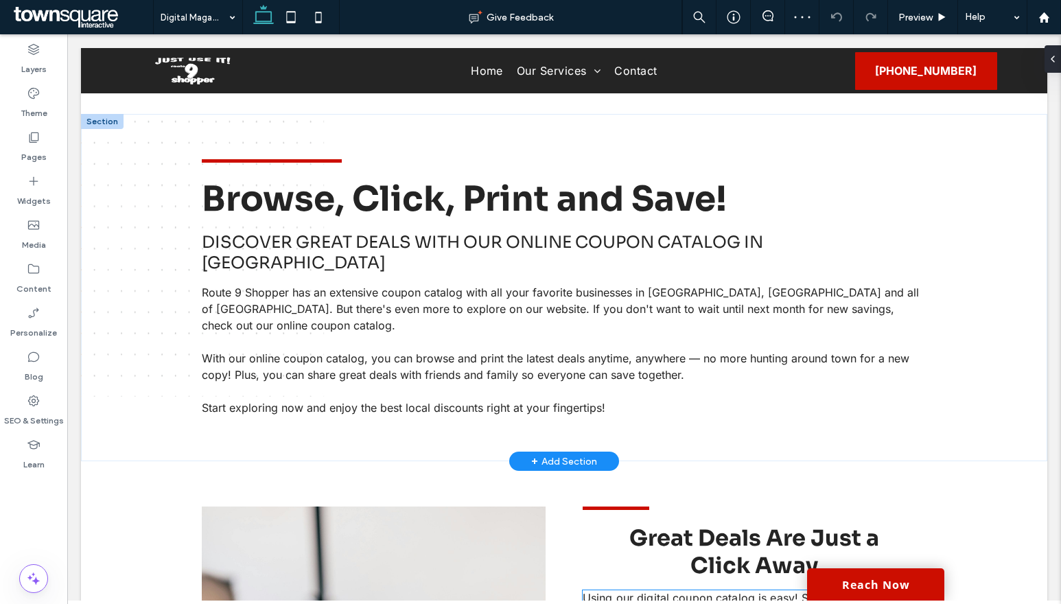
scroll to position [369, 0]
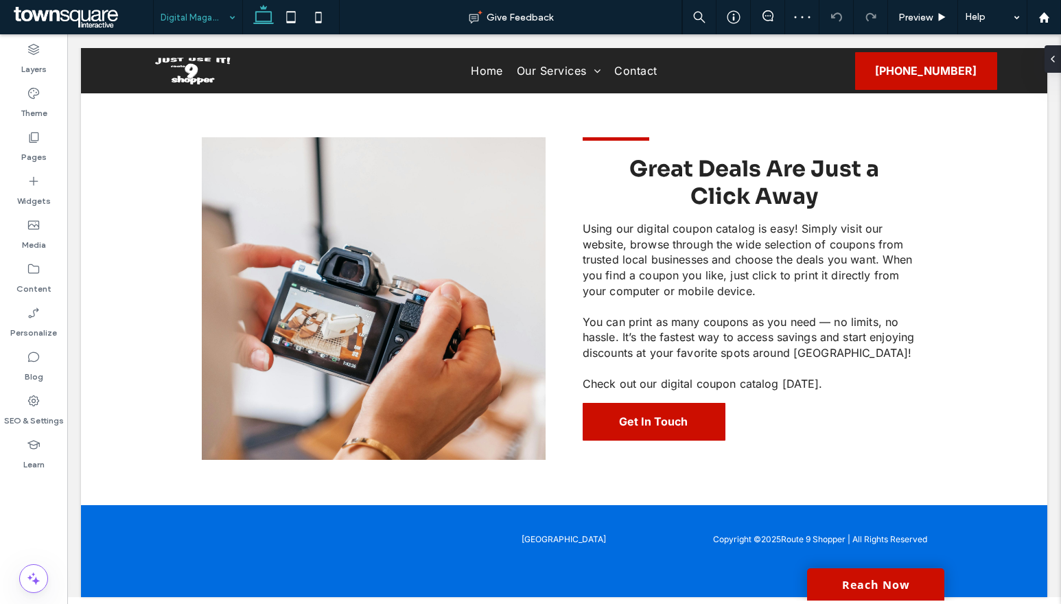
click at [203, 33] on input at bounding box center [195, 17] width 68 height 34
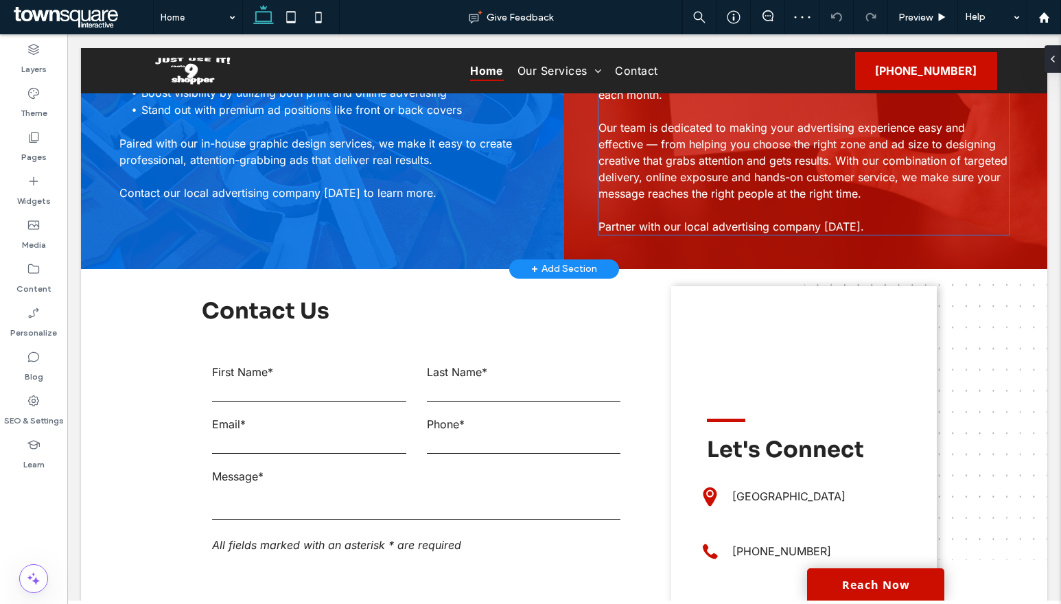
scroll to position [1478, 0]
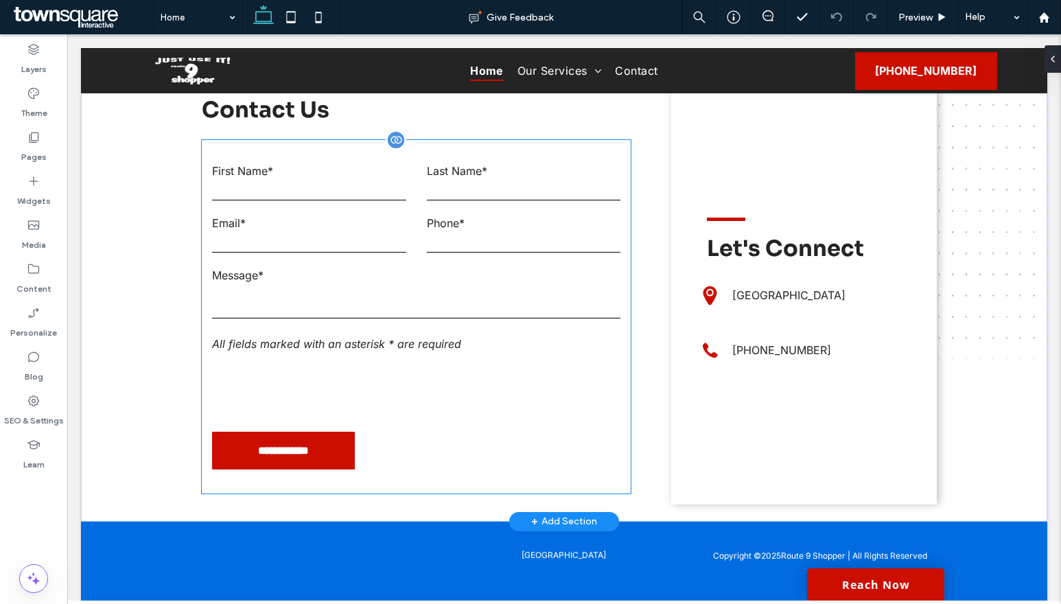
click at [582, 268] on label "Message*" at bounding box center [416, 275] width 408 height 14
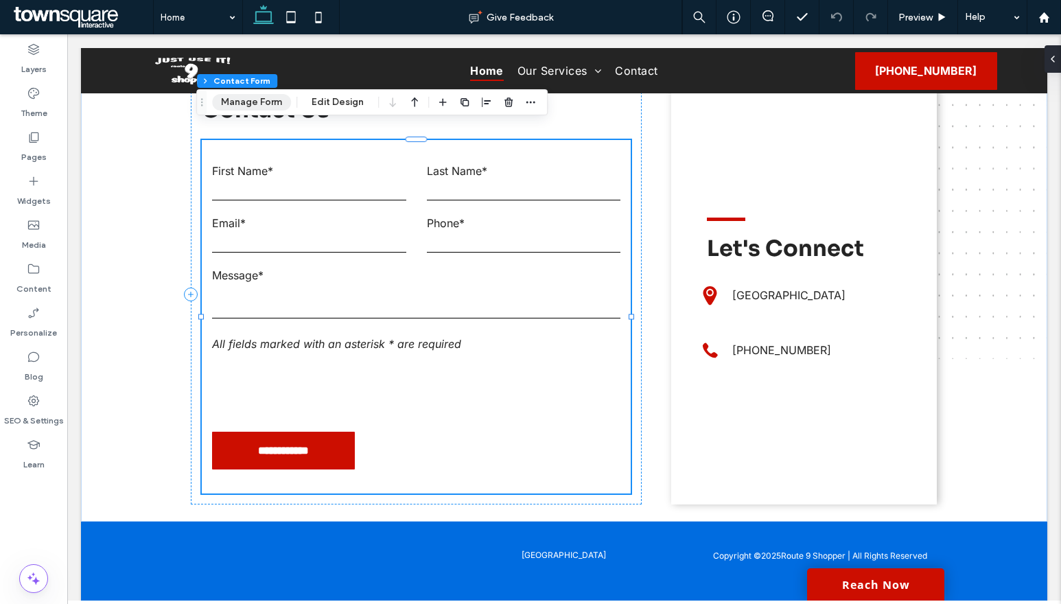
click at [250, 98] on button "Manage Form" at bounding box center [251, 102] width 79 height 16
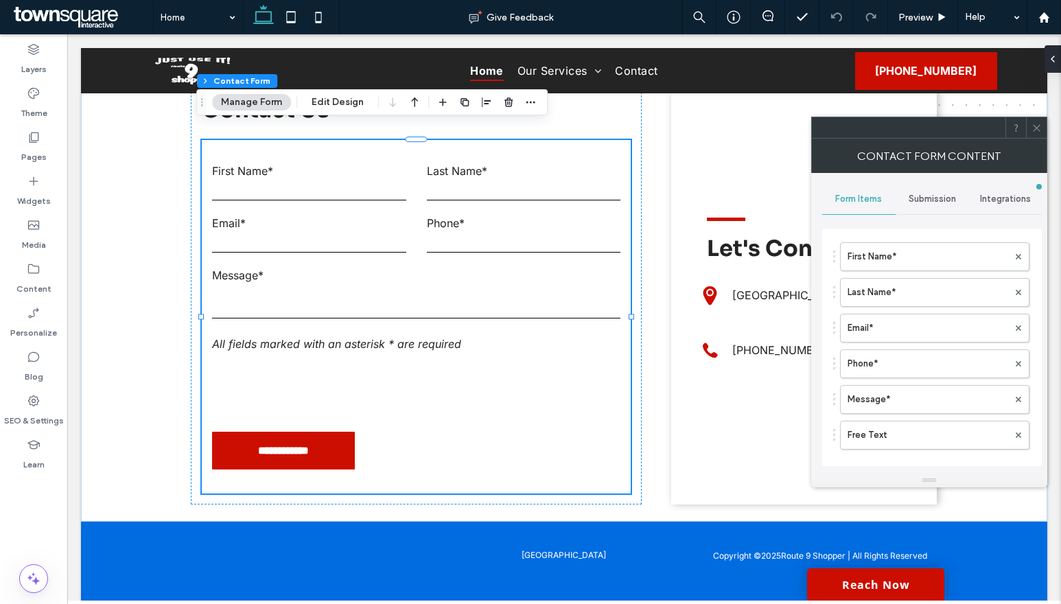
drag, startPoint x: 943, startPoint y: 255, endPoint x: 932, endPoint y: 246, distance: 14.1
click at [943, 255] on label "First Name*" at bounding box center [927, 256] width 161 height 27
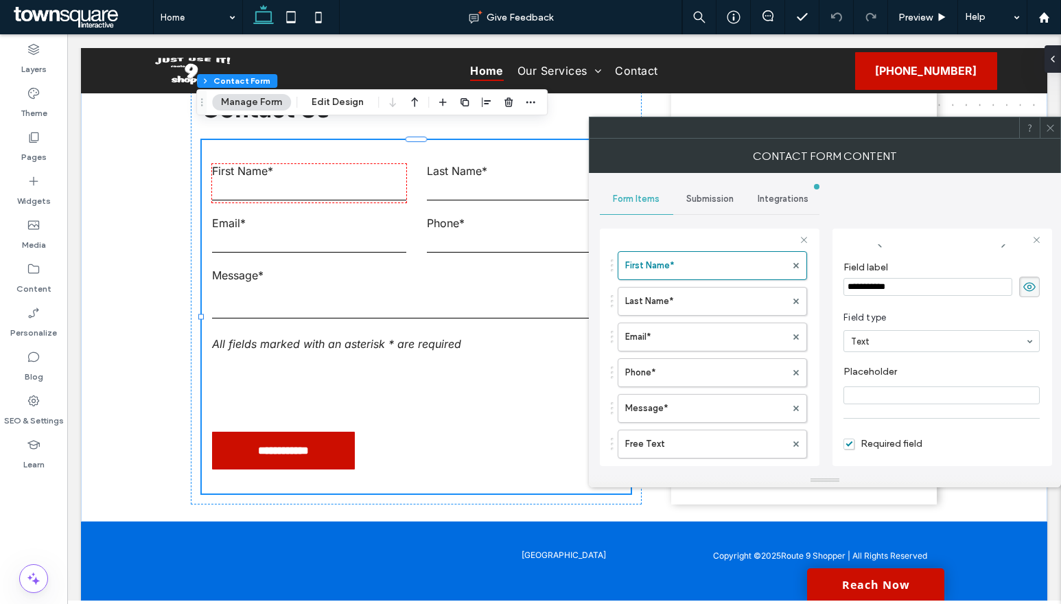
scroll to position [21, 0]
click at [661, 301] on label "Last Name*" at bounding box center [705, 300] width 161 height 27
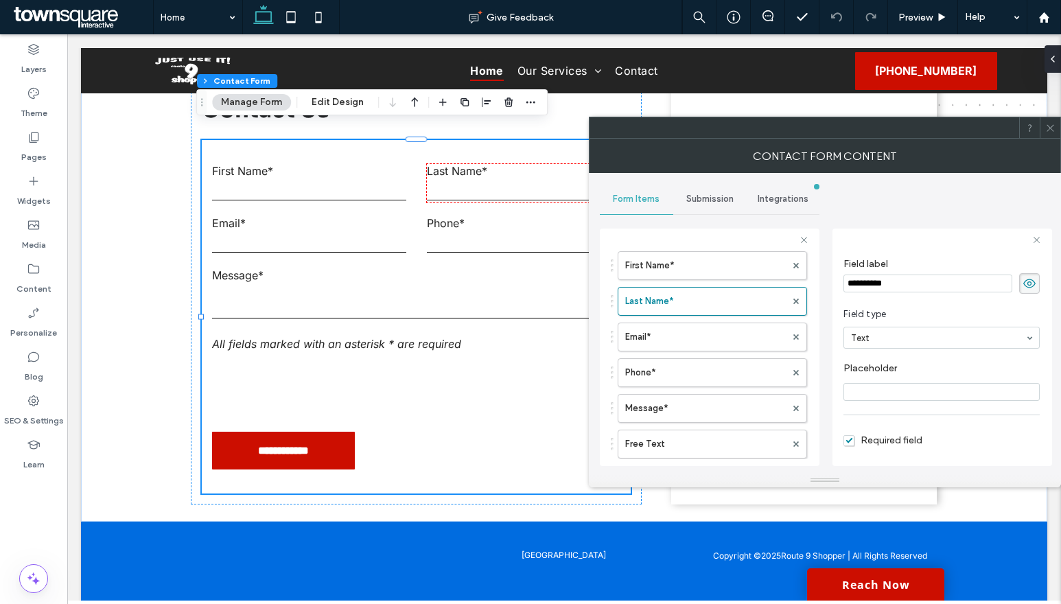
click at [659, 321] on div "First Name* Last Name* Email* Phone* Message* Free Text" at bounding box center [709, 351] width 196 height 214
click at [663, 336] on label "Email*" at bounding box center [705, 336] width 161 height 27
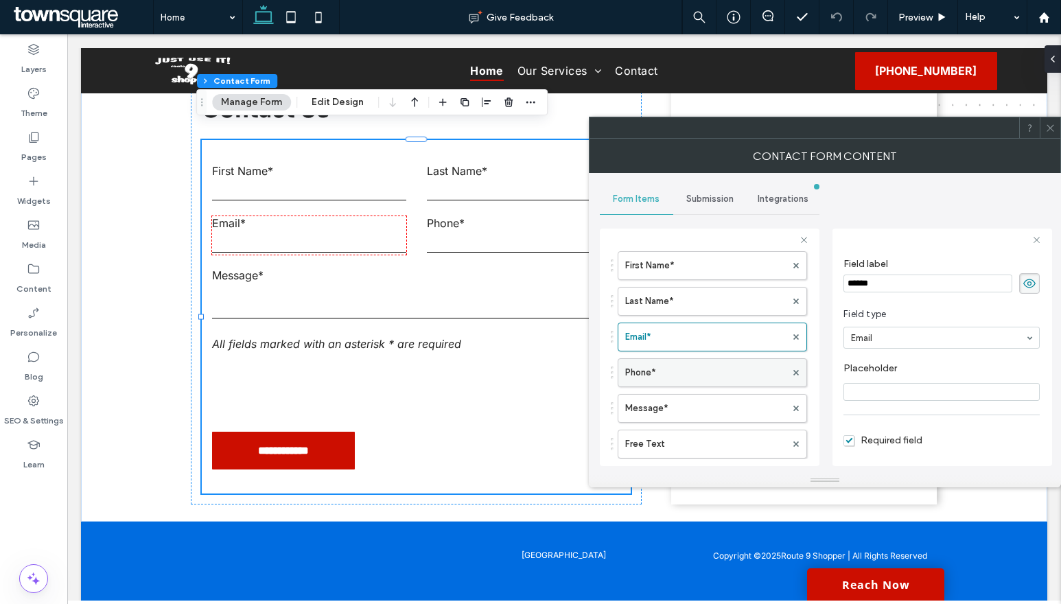
click at [665, 372] on label "Phone*" at bounding box center [705, 372] width 161 height 27
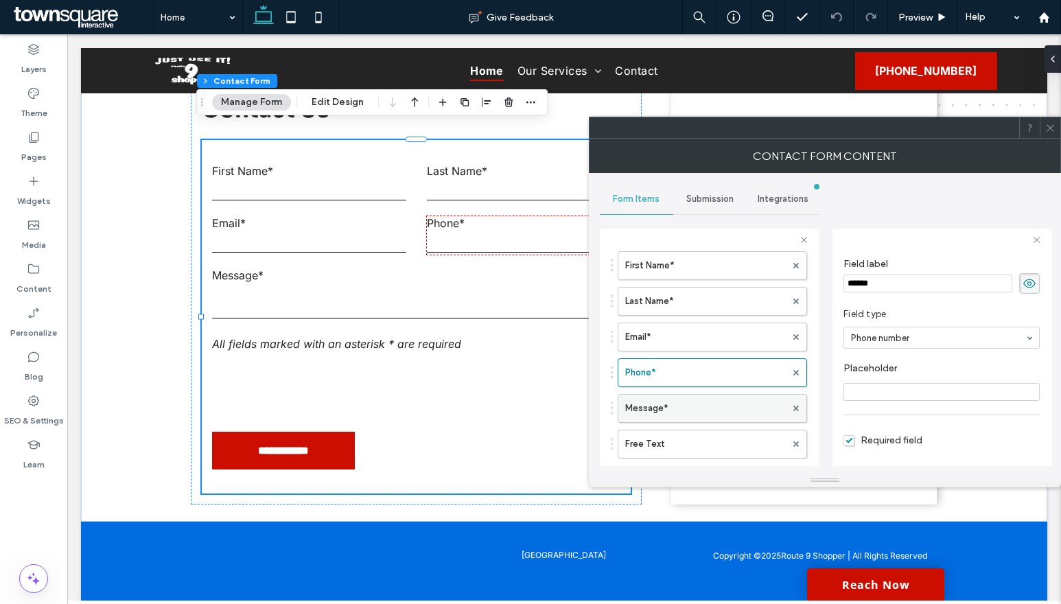
drag, startPoint x: 672, startPoint y: 399, endPoint x: 677, endPoint y: 380, distance: 19.3
click at [672, 397] on label "Message*" at bounding box center [705, 407] width 161 height 27
type input "**"
click at [710, 191] on div "Submission" at bounding box center [709, 199] width 73 height 30
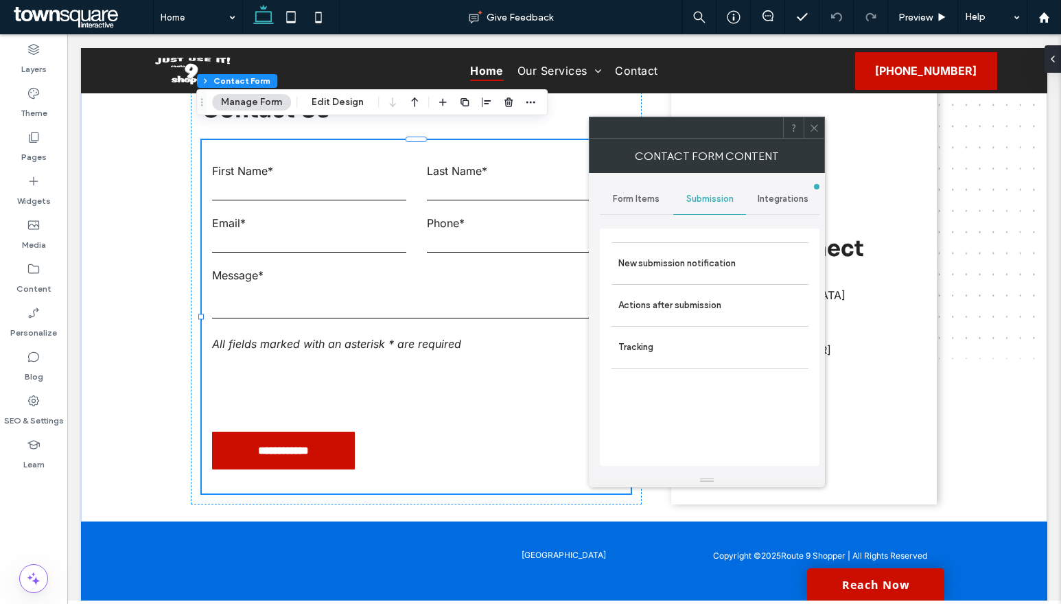
drag, startPoint x: 722, startPoint y: 263, endPoint x: 825, endPoint y: 274, distance: 103.6
click at [729, 261] on label "New submission notification" at bounding box center [709, 263] width 183 height 27
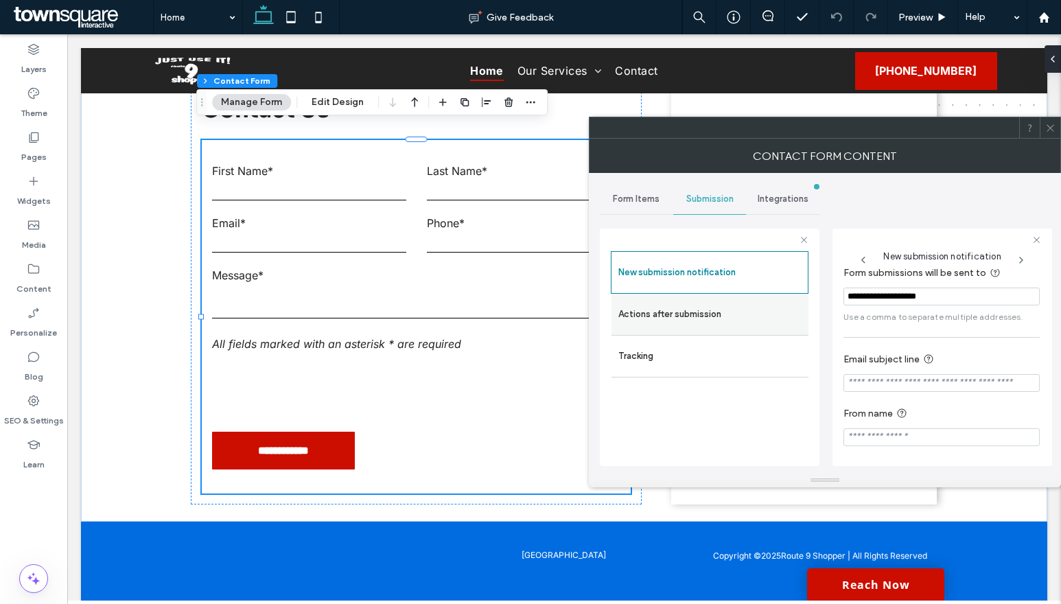
click at [698, 308] on label "Actions after submission" at bounding box center [709, 313] width 183 height 27
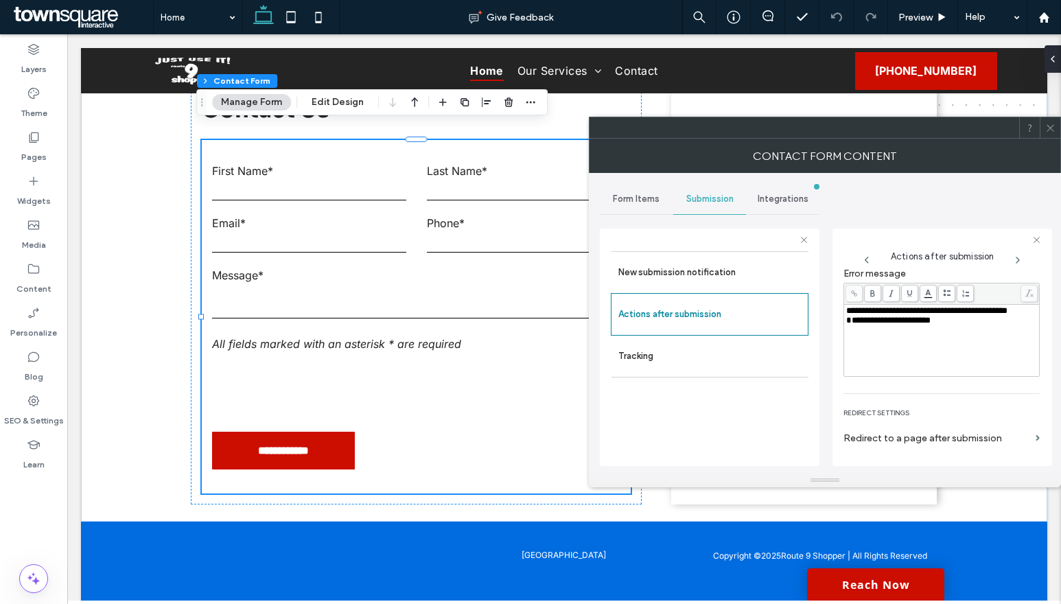
scroll to position [237, 0]
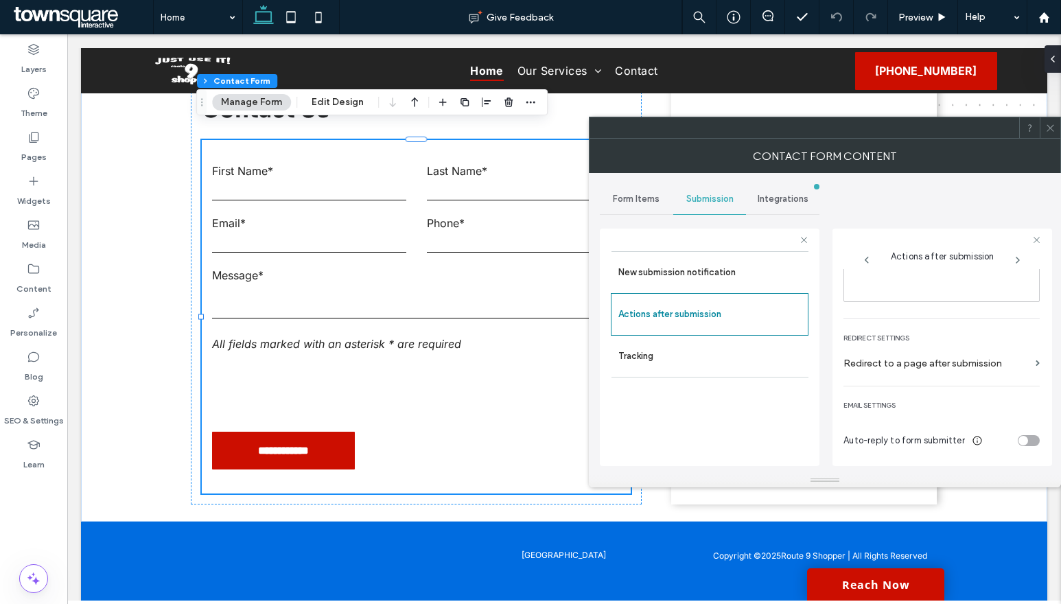
drag, startPoint x: 1046, startPoint y: 129, endPoint x: 1026, endPoint y: 141, distance: 23.4
click at [1042, 134] on div at bounding box center [1049, 127] width 21 height 21
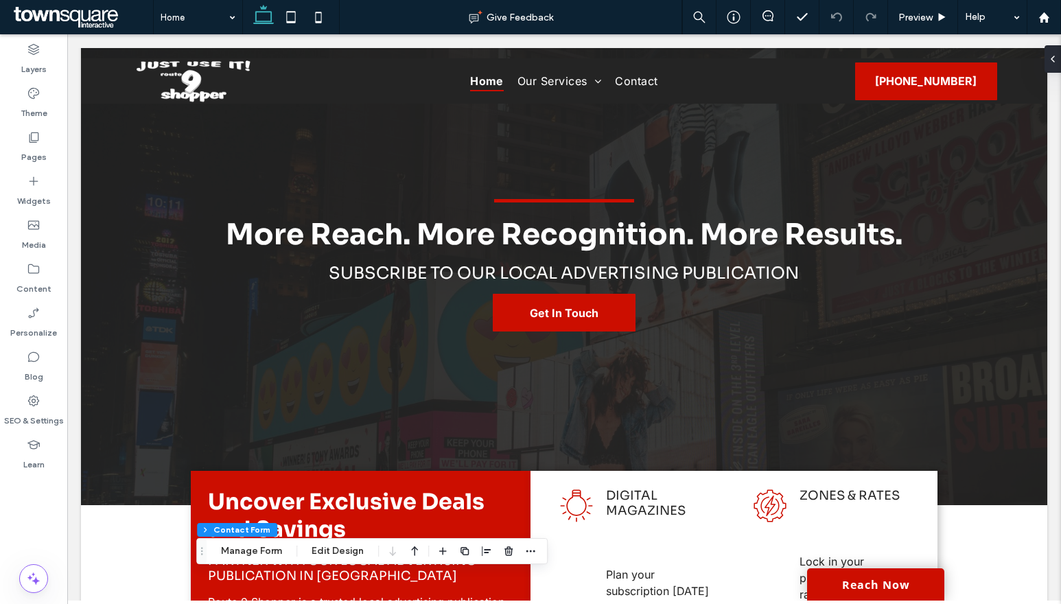
scroll to position [0, 0]
